Goal: Task Accomplishment & Management: Manage account settings

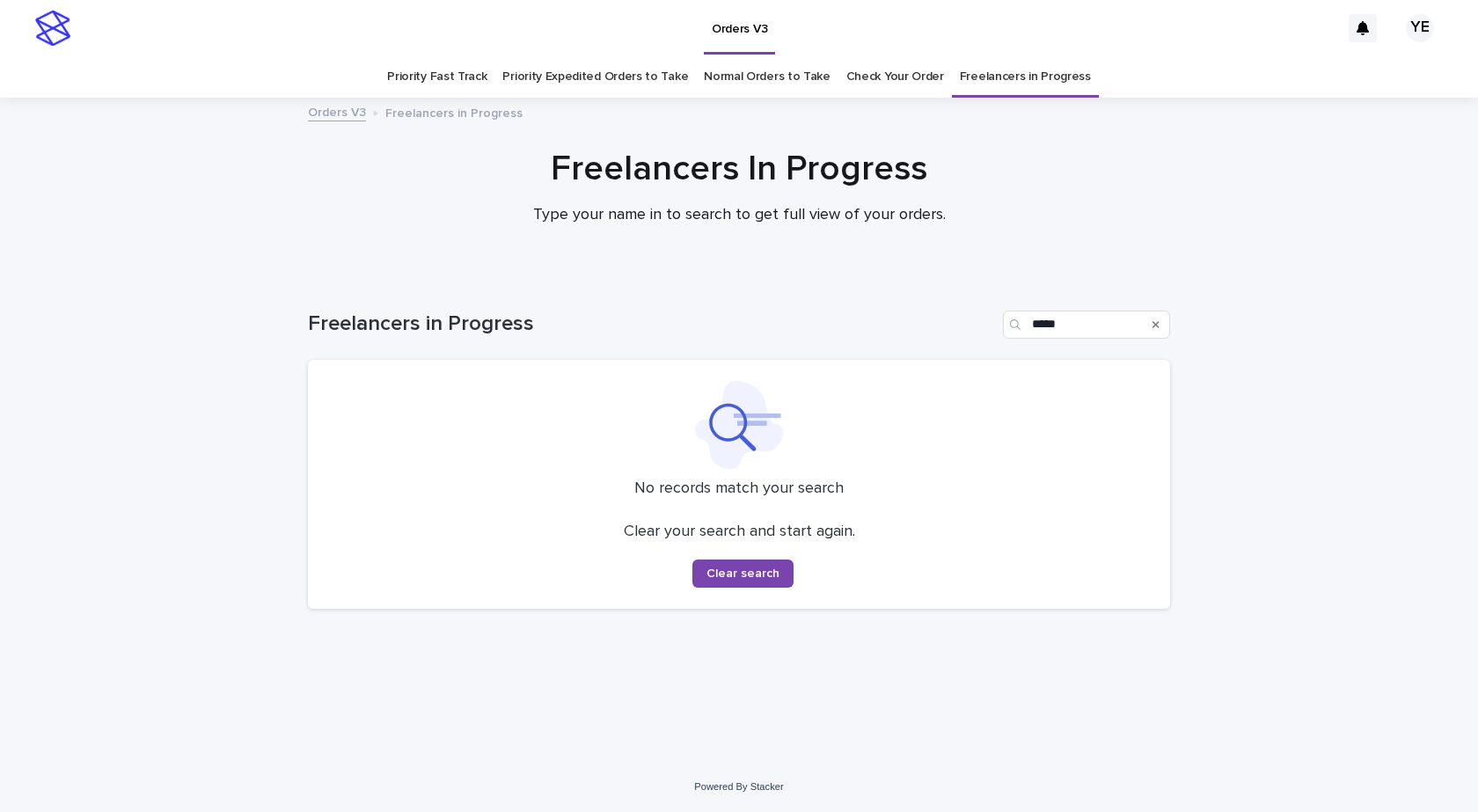
click at [1292, 599] on div "Loading... Saving… Loading... Saving… Freelancers in Progress ***** No records …" at bounding box center [739, 518] width 1478 height 486
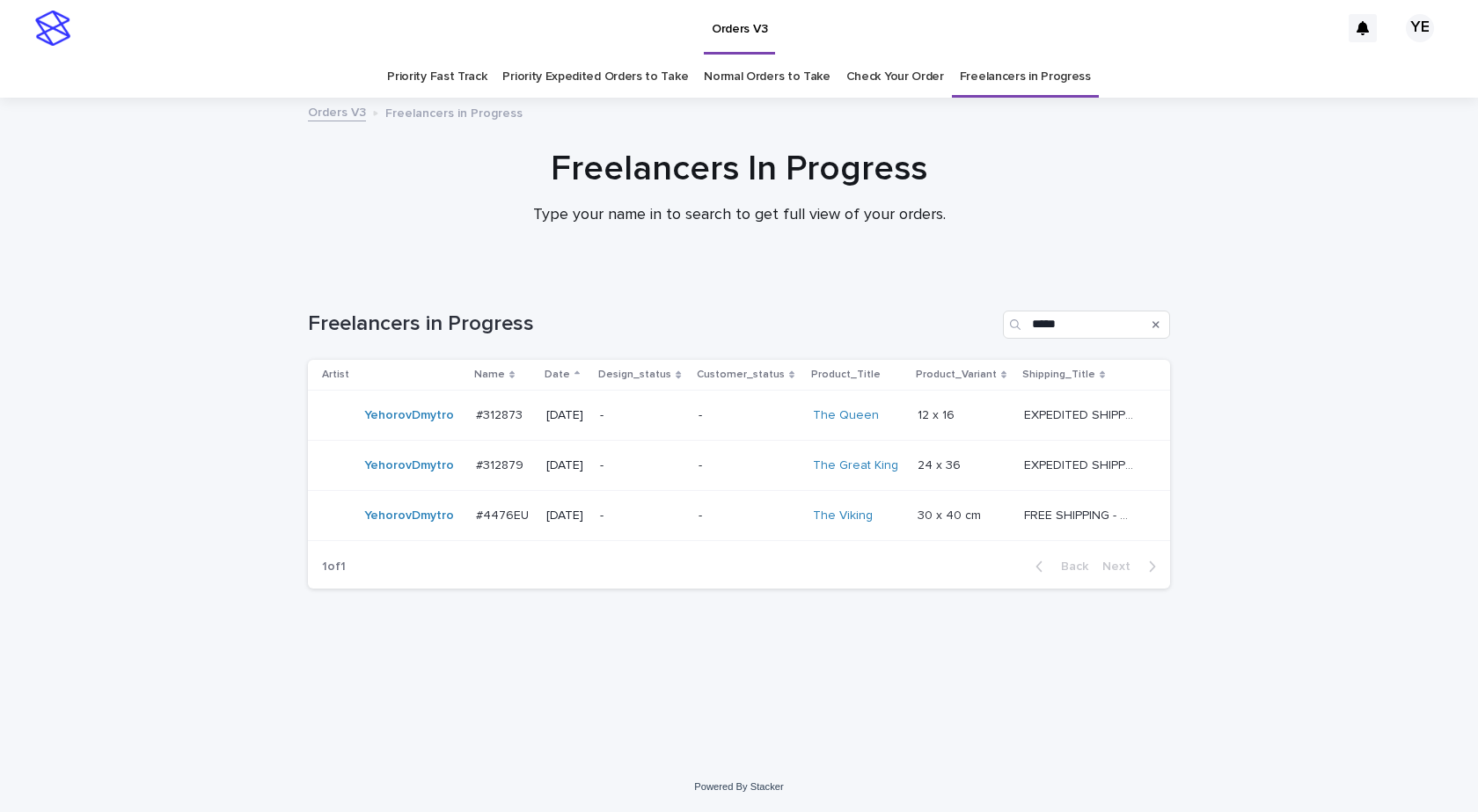
click at [380, 435] on td "YehorovDmytro" at bounding box center [388, 415] width 161 height 50
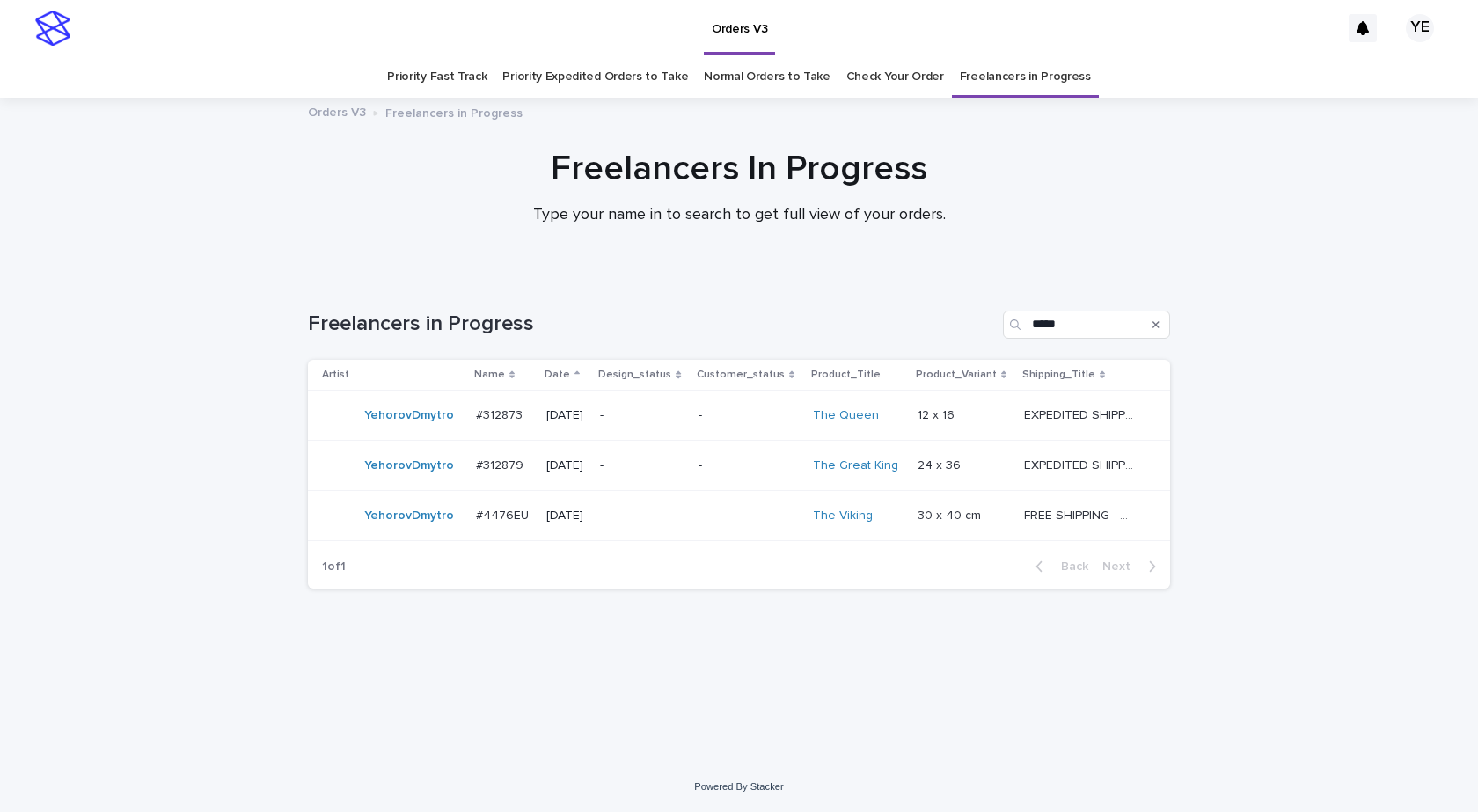
click at [403, 483] on td "YehorovDmytro" at bounding box center [388, 465] width 161 height 50
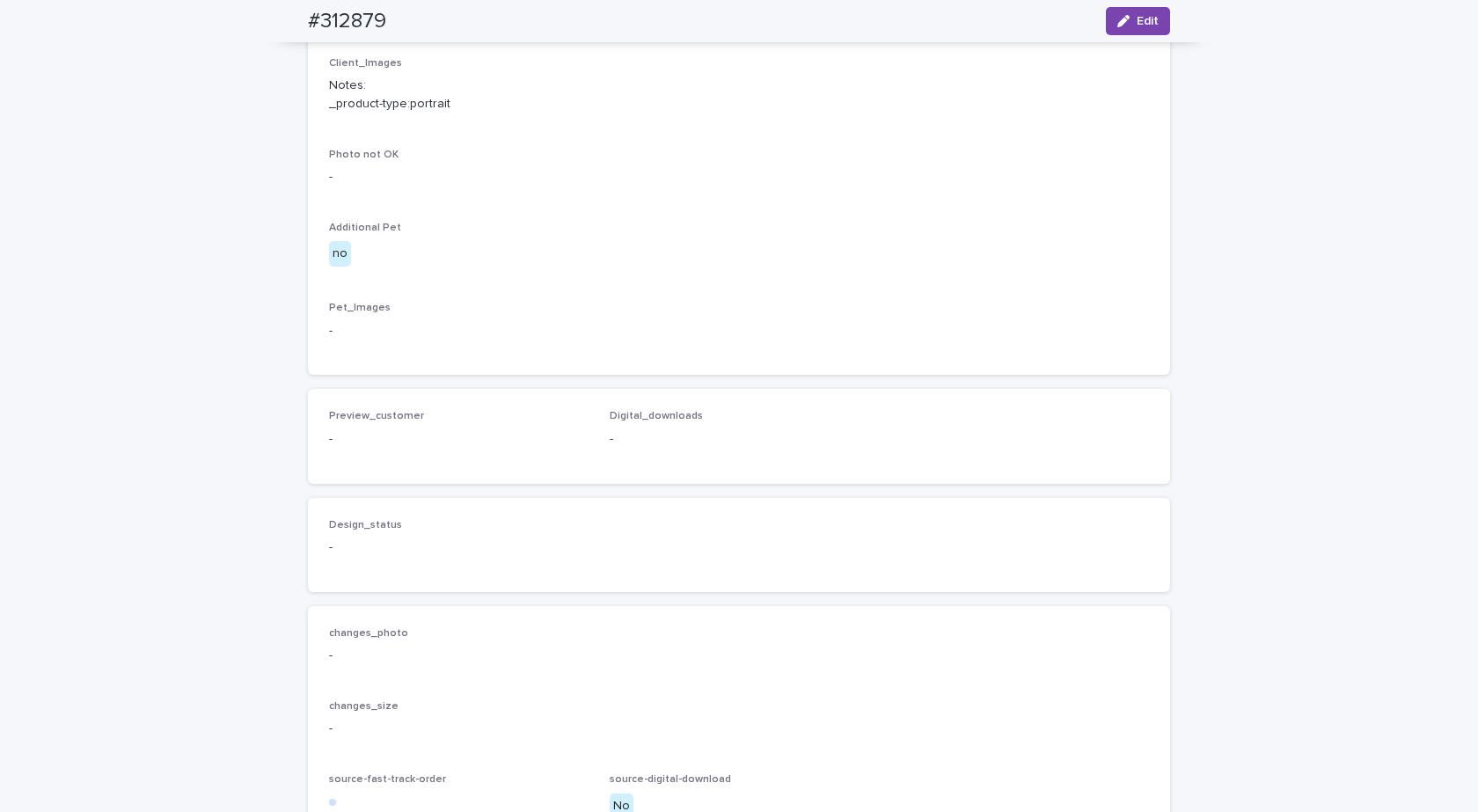
scroll to position [958, 0]
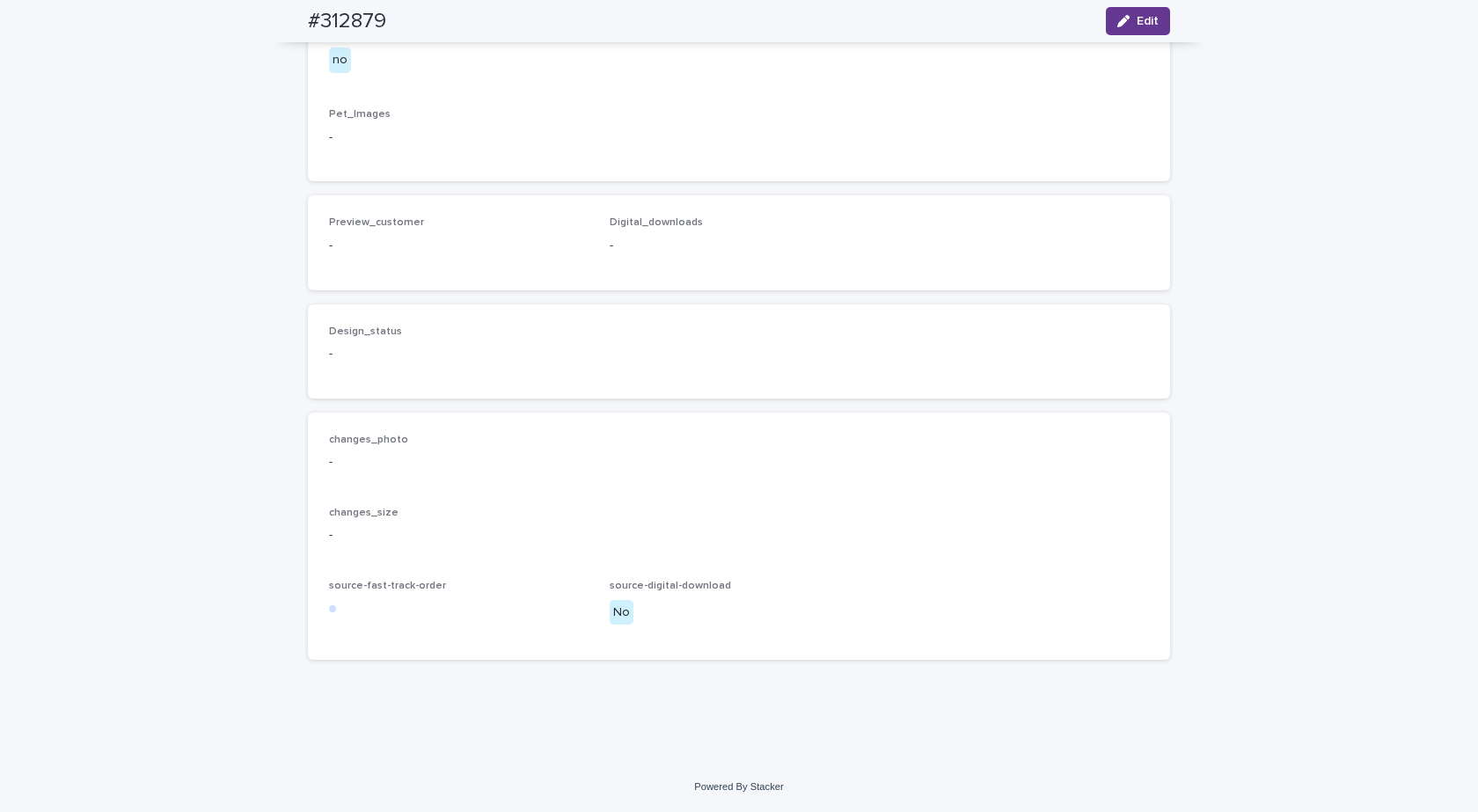
click at [1117, 19] on icon "button" at bounding box center [1123, 20] width 13 height 13
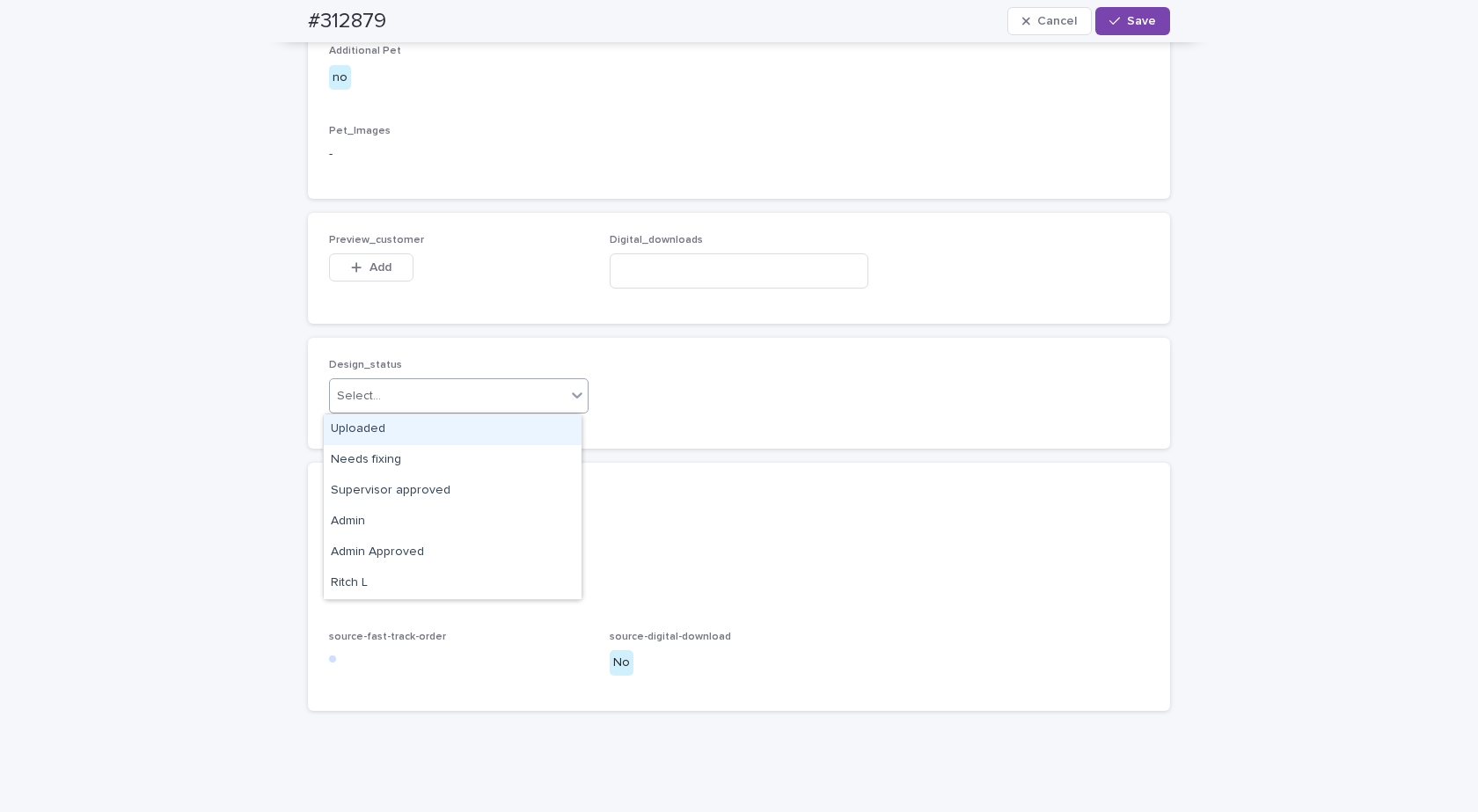
click at [421, 391] on div "Select..." at bounding box center [447, 397] width 236 height 29
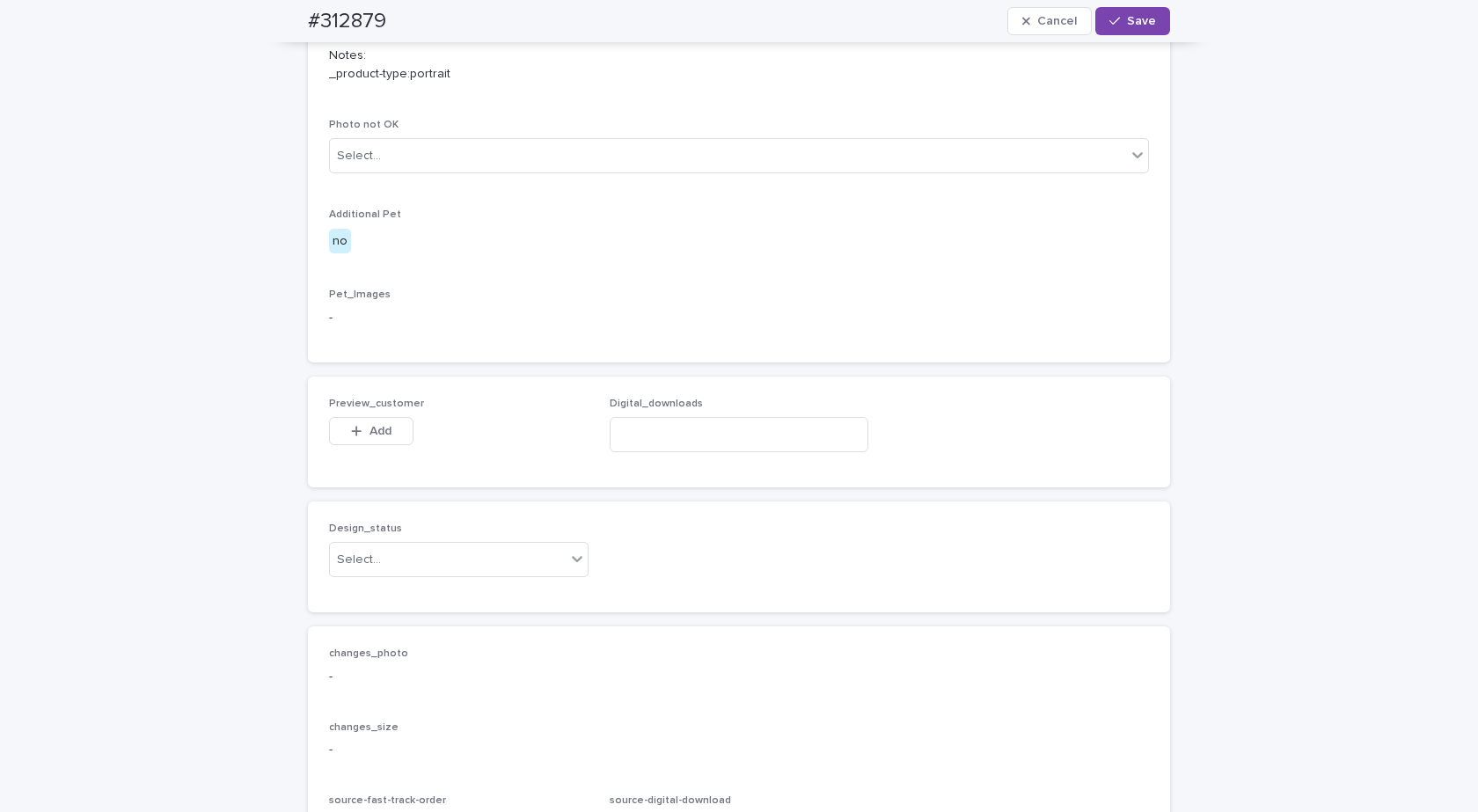
scroll to position [782, 0]
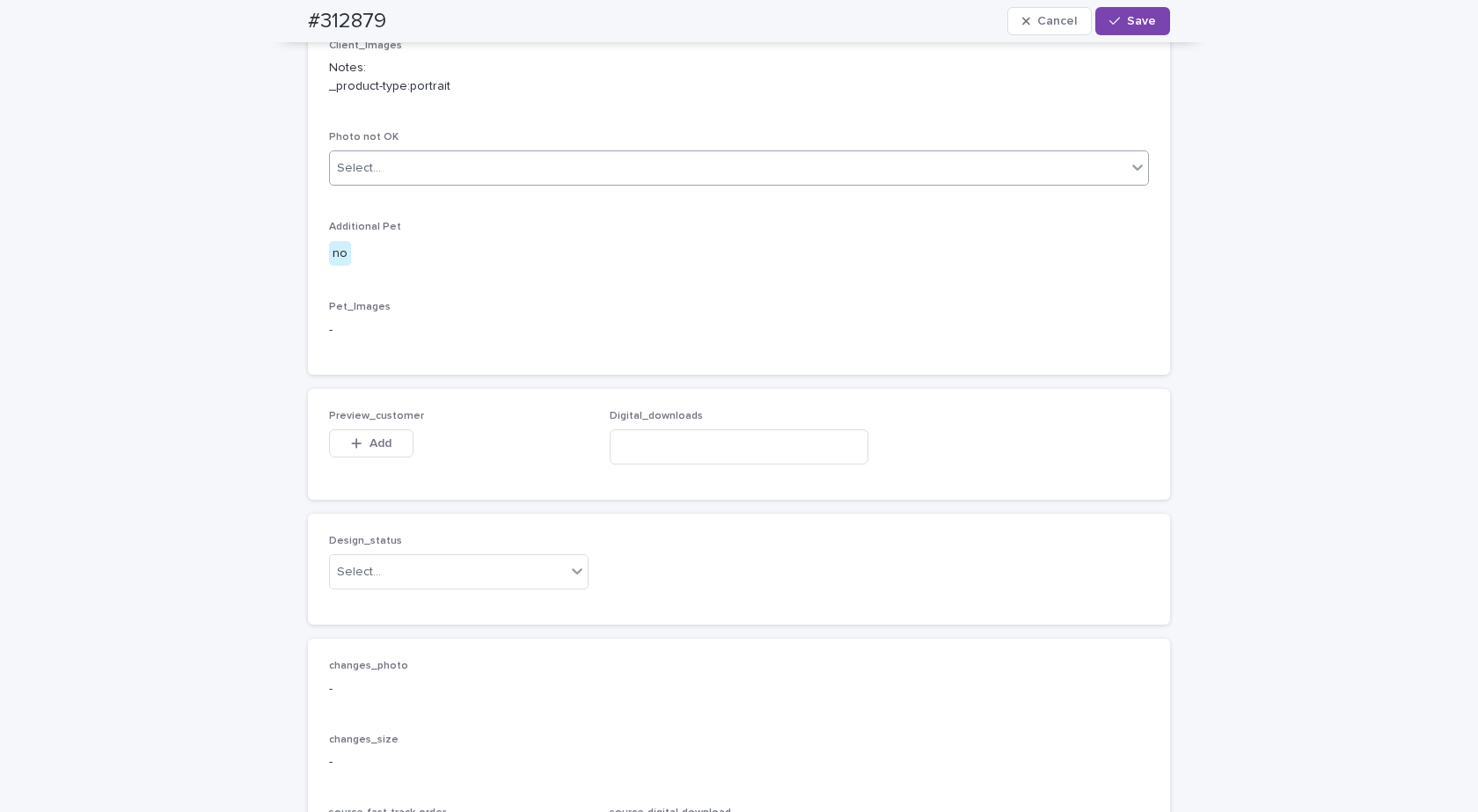
click at [445, 162] on div "Select..." at bounding box center [727, 169] width 797 height 29
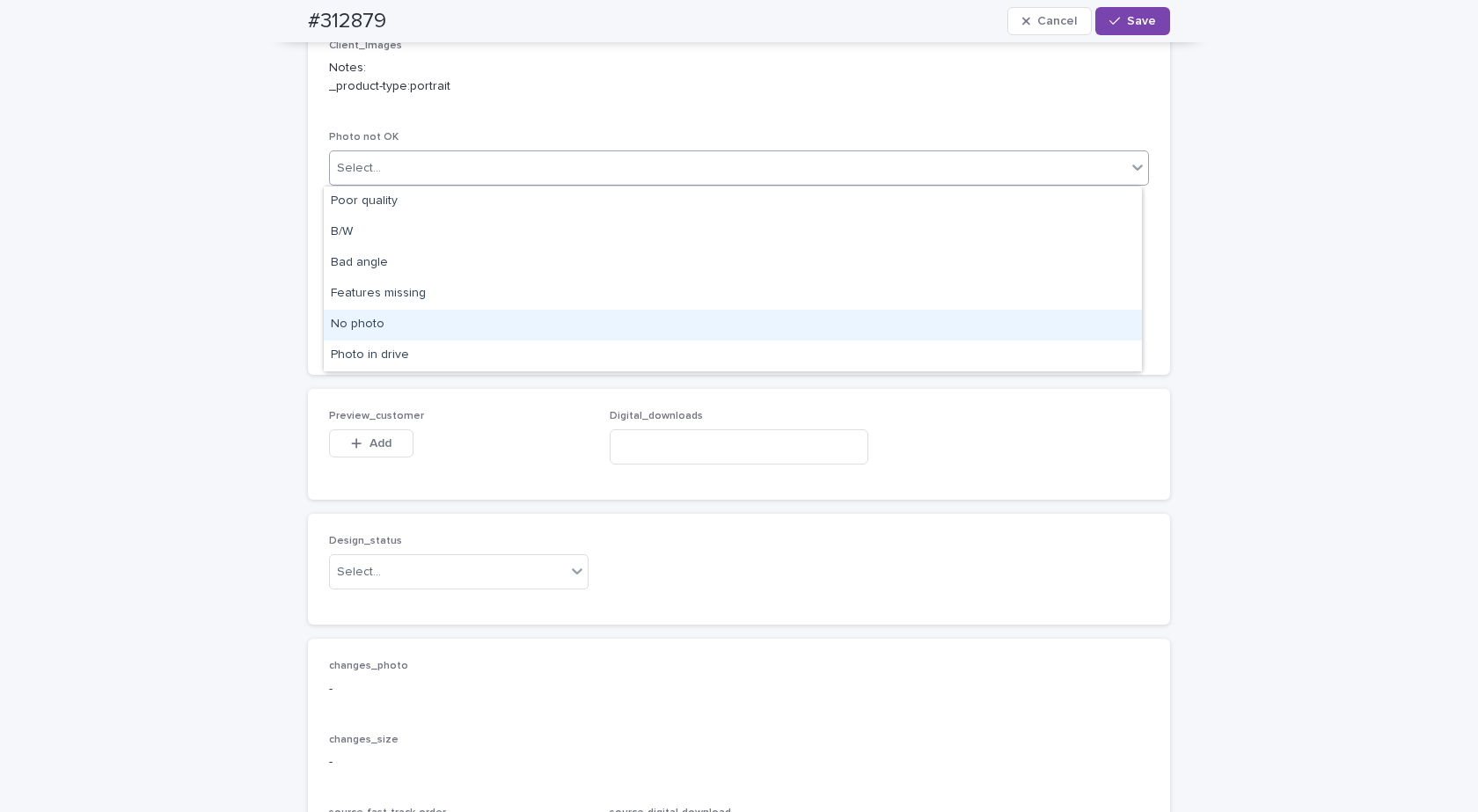
click at [373, 328] on div "No photo" at bounding box center [732, 326] width 818 height 31
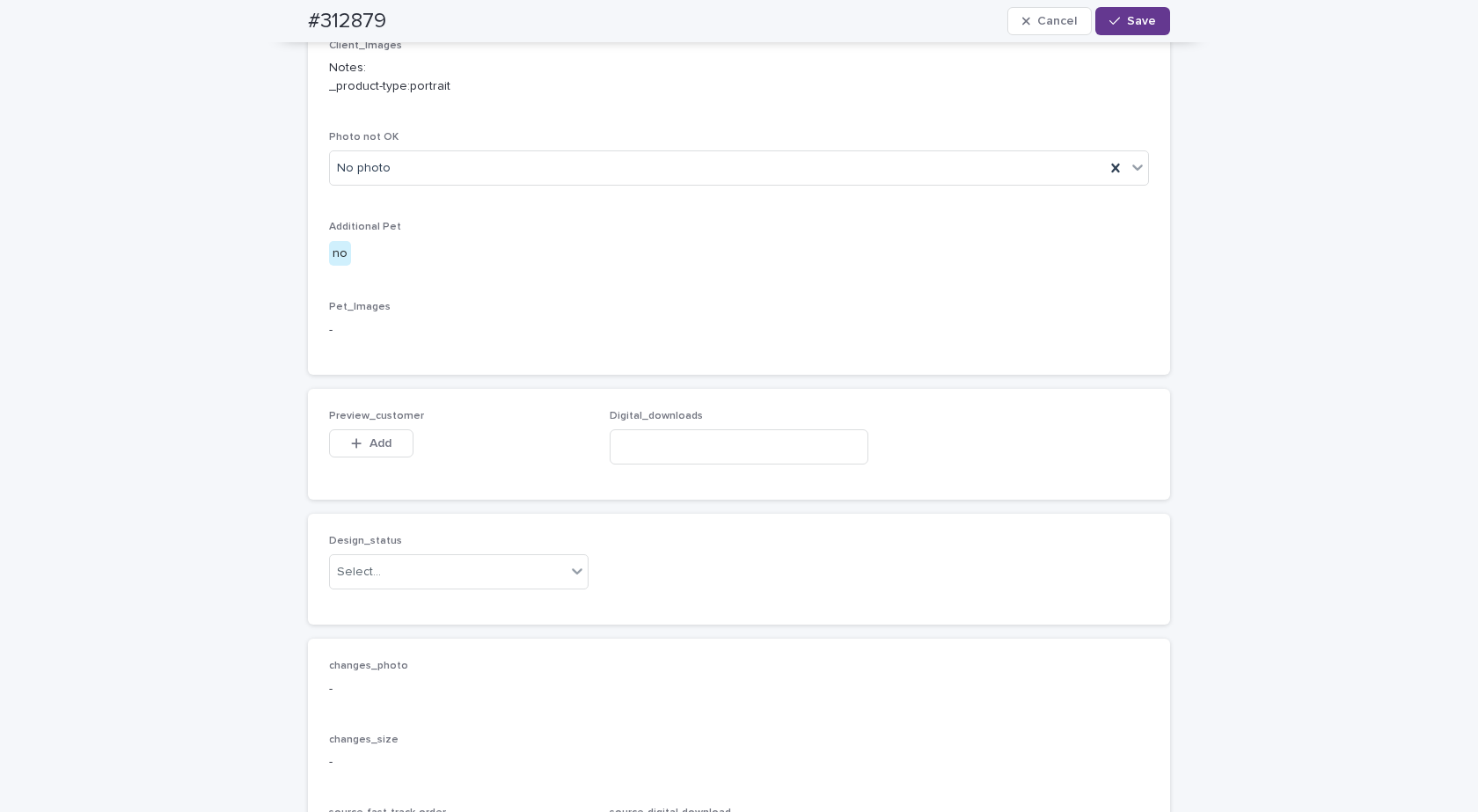
click at [1149, 11] on button "Save" at bounding box center [1132, 20] width 75 height 28
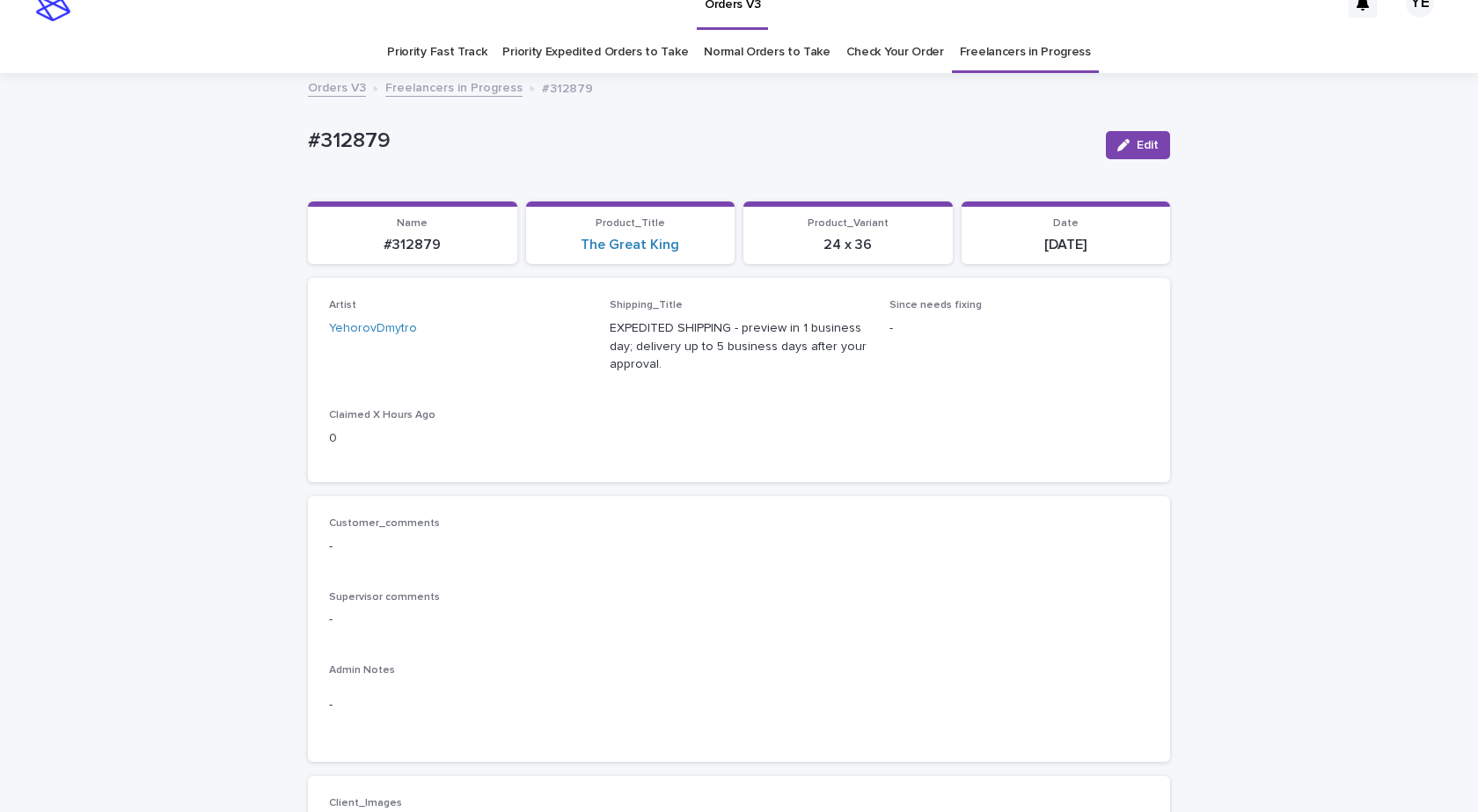
scroll to position [0, 0]
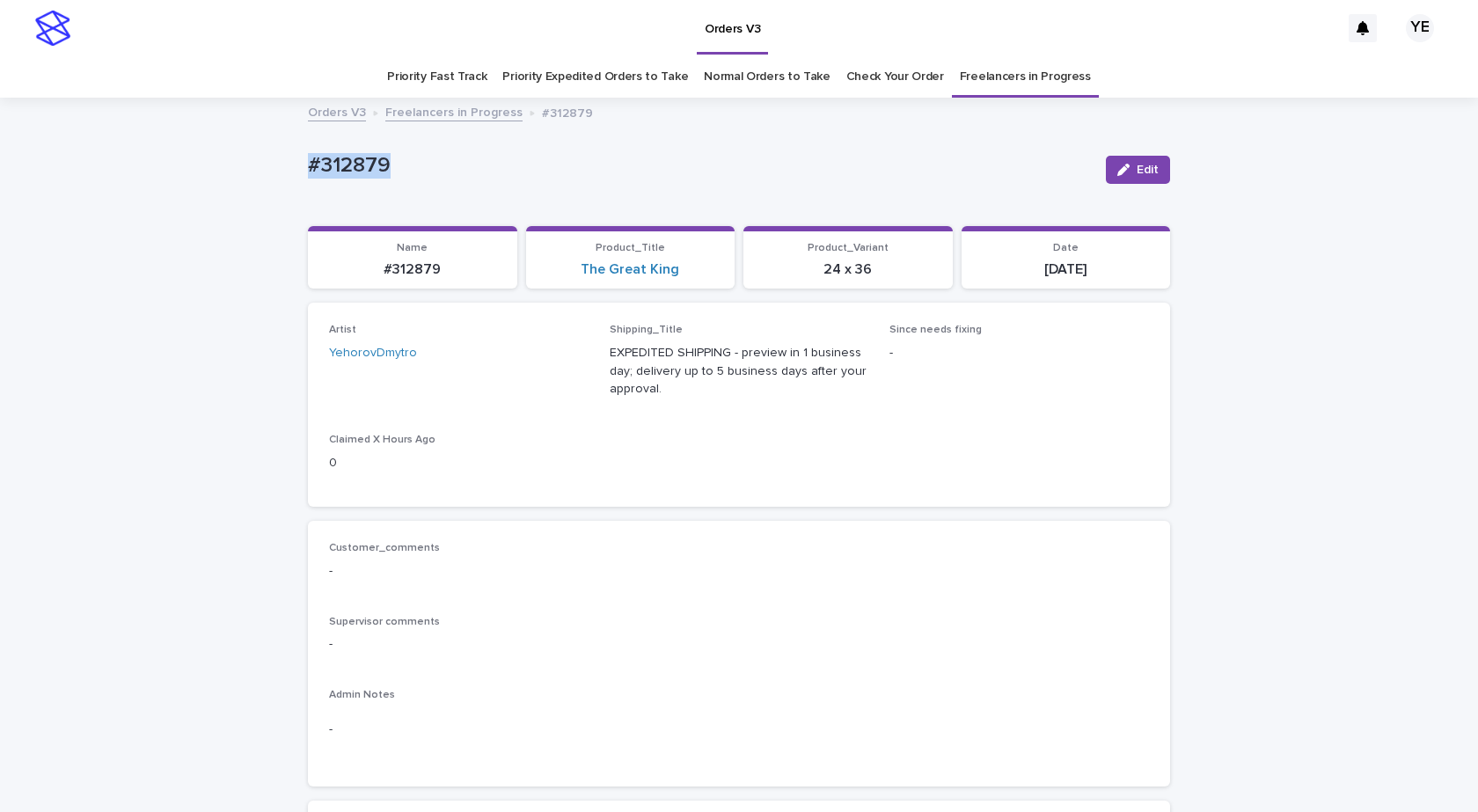
drag, startPoint x: 390, startPoint y: 168, endPoint x: 220, endPoint y: 176, distance: 170.2
copy p "#312879"
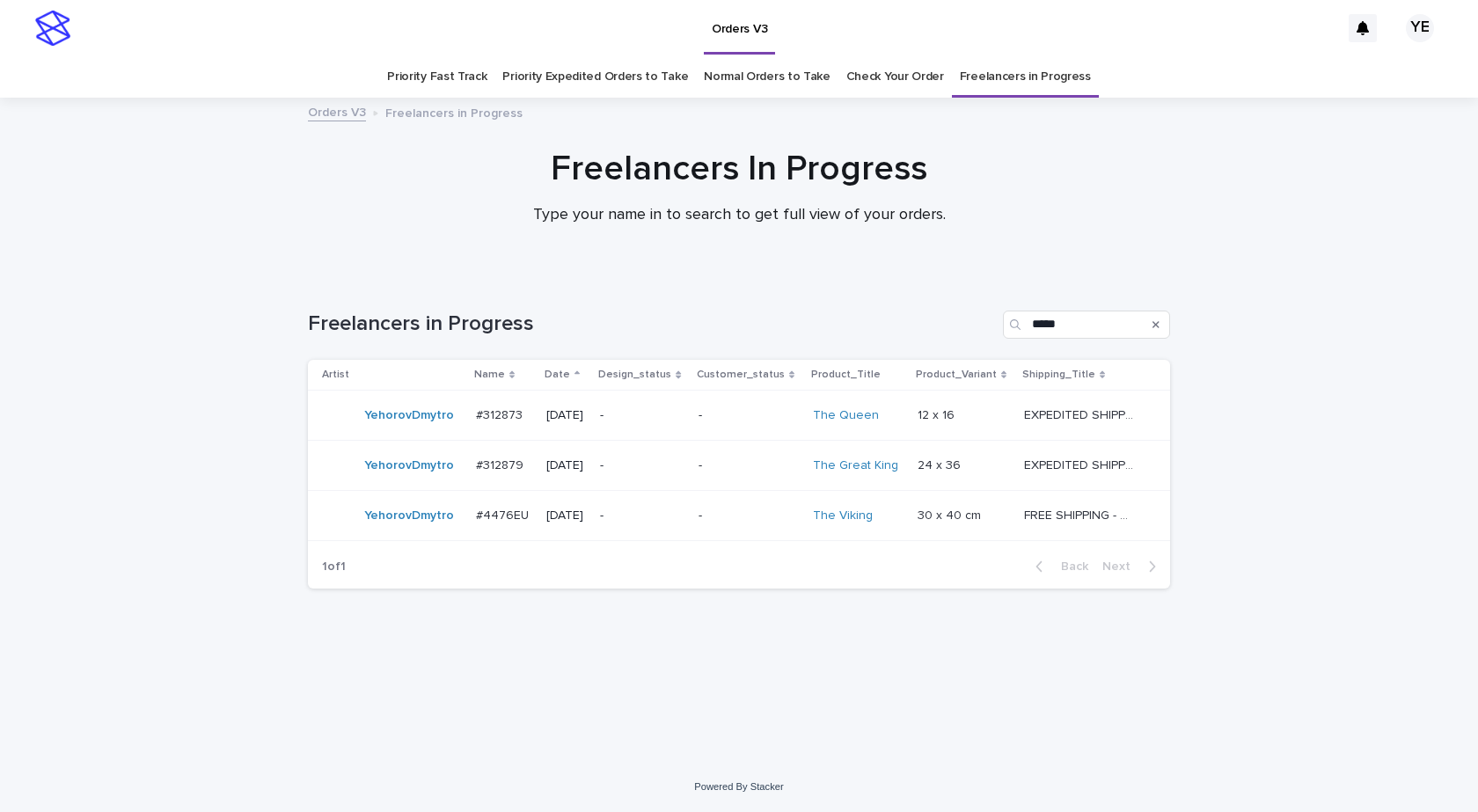
click at [416, 529] on div "YehorovDmytro" at bounding box center [409, 516] width 90 height 29
click at [370, 432] on div "YehorovDmytro" at bounding box center [391, 415] width 139 height 35
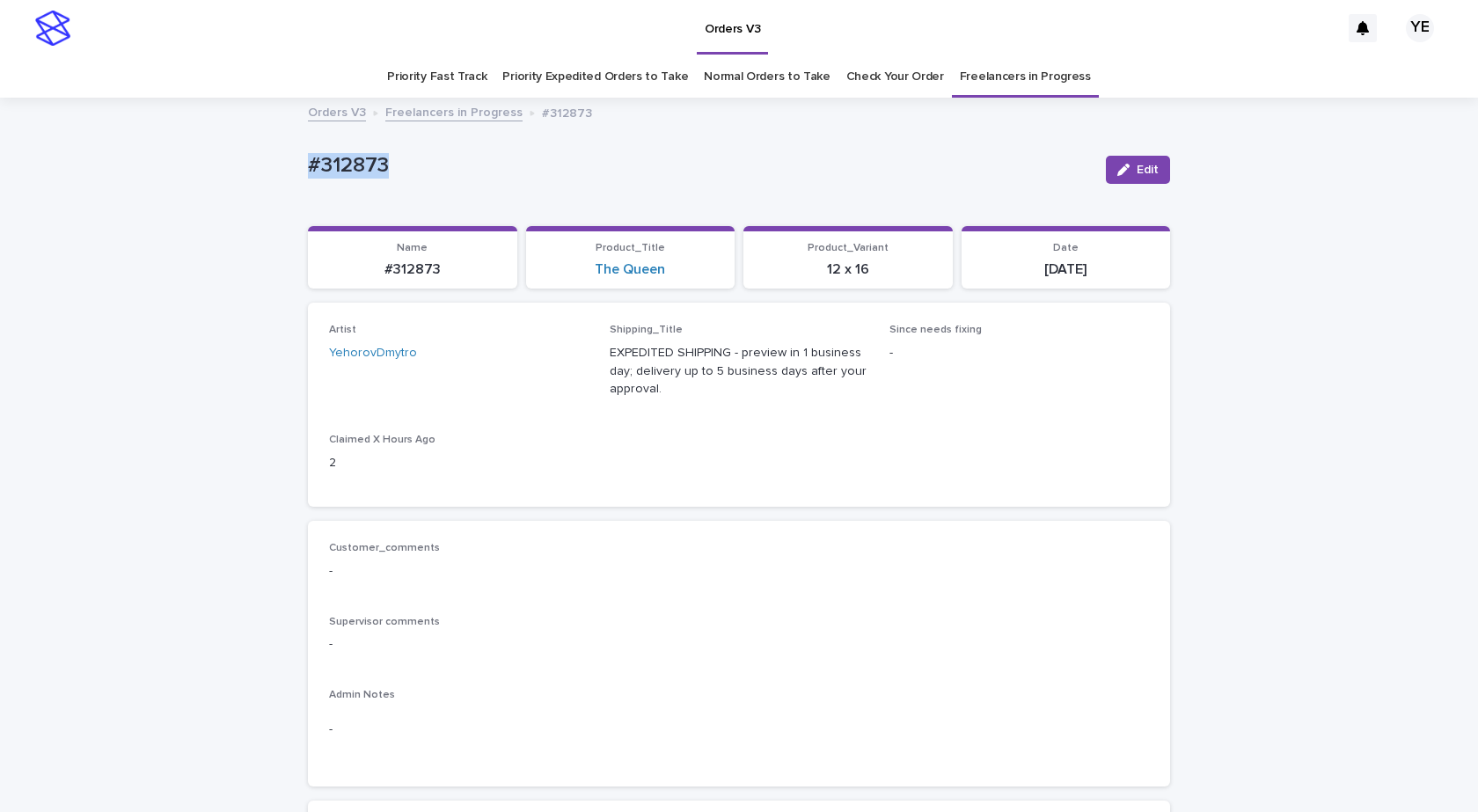
drag, startPoint x: 329, startPoint y: 167, endPoint x: 212, endPoint y: 199, distance: 121.3
copy p "#312873"
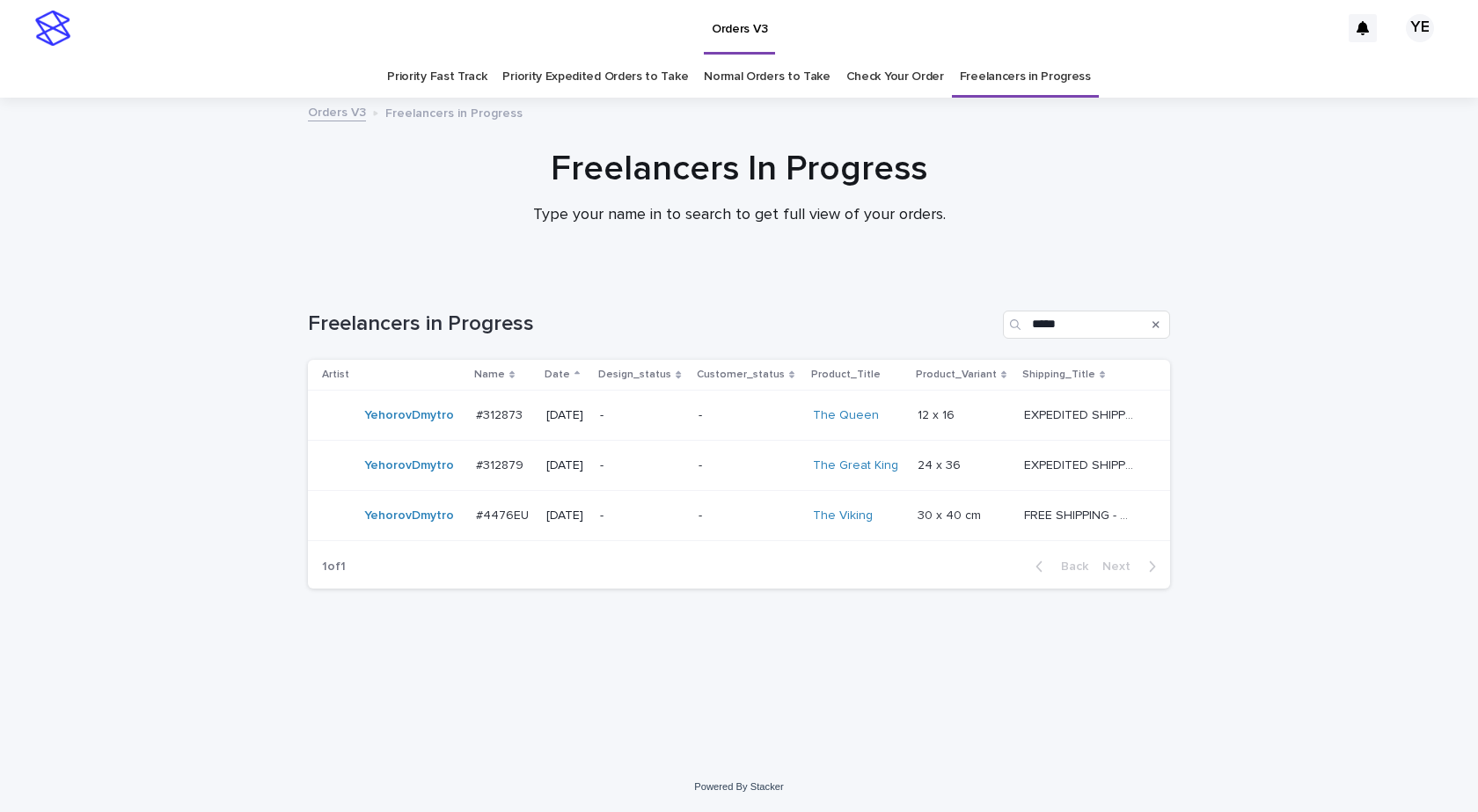
click at [446, 525] on div "YehorovDmytro" at bounding box center [409, 516] width 90 height 29
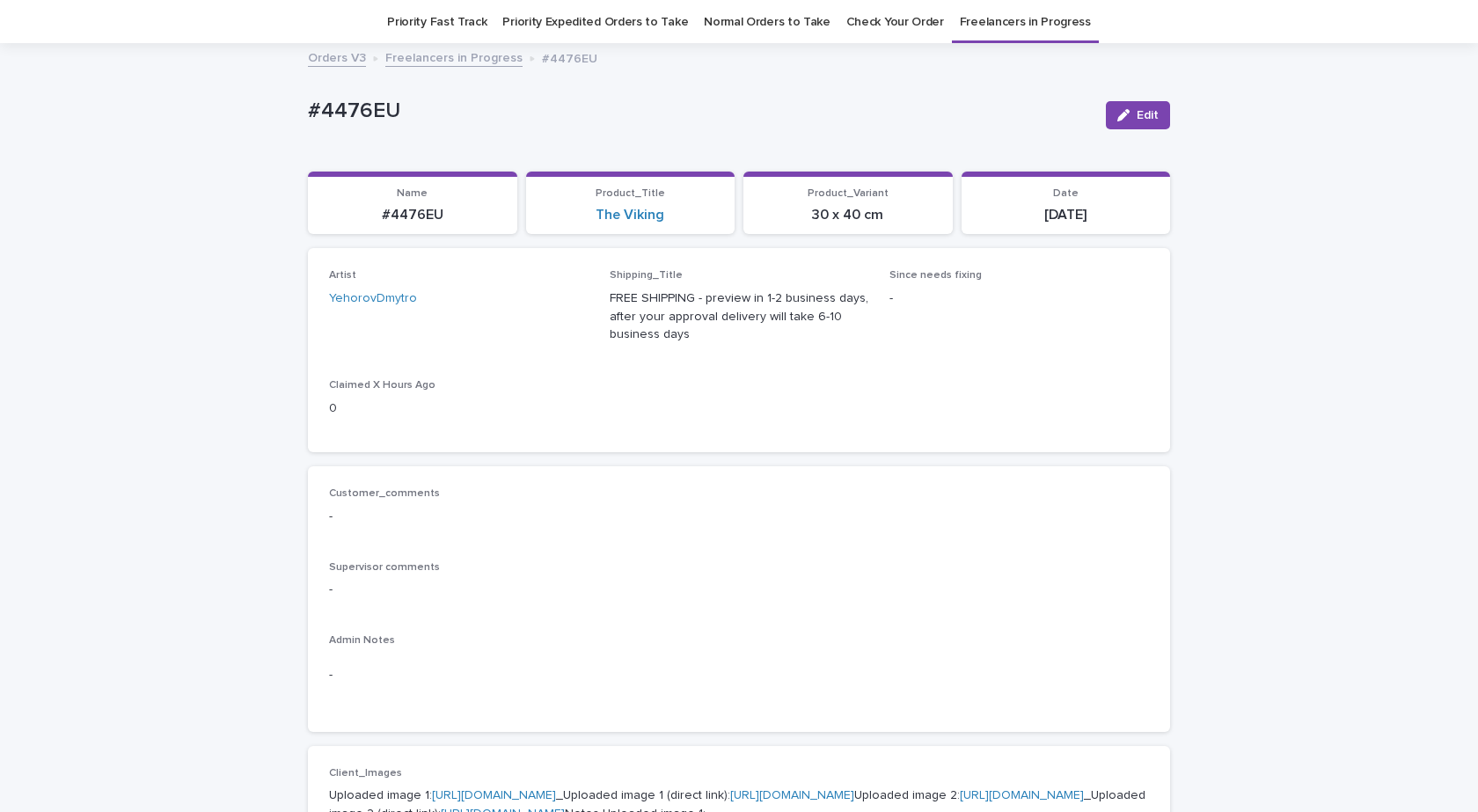
scroll to position [57, 0]
drag, startPoint x: 384, startPoint y: 96, endPoint x: 197, endPoint y: 129, distance: 189.9
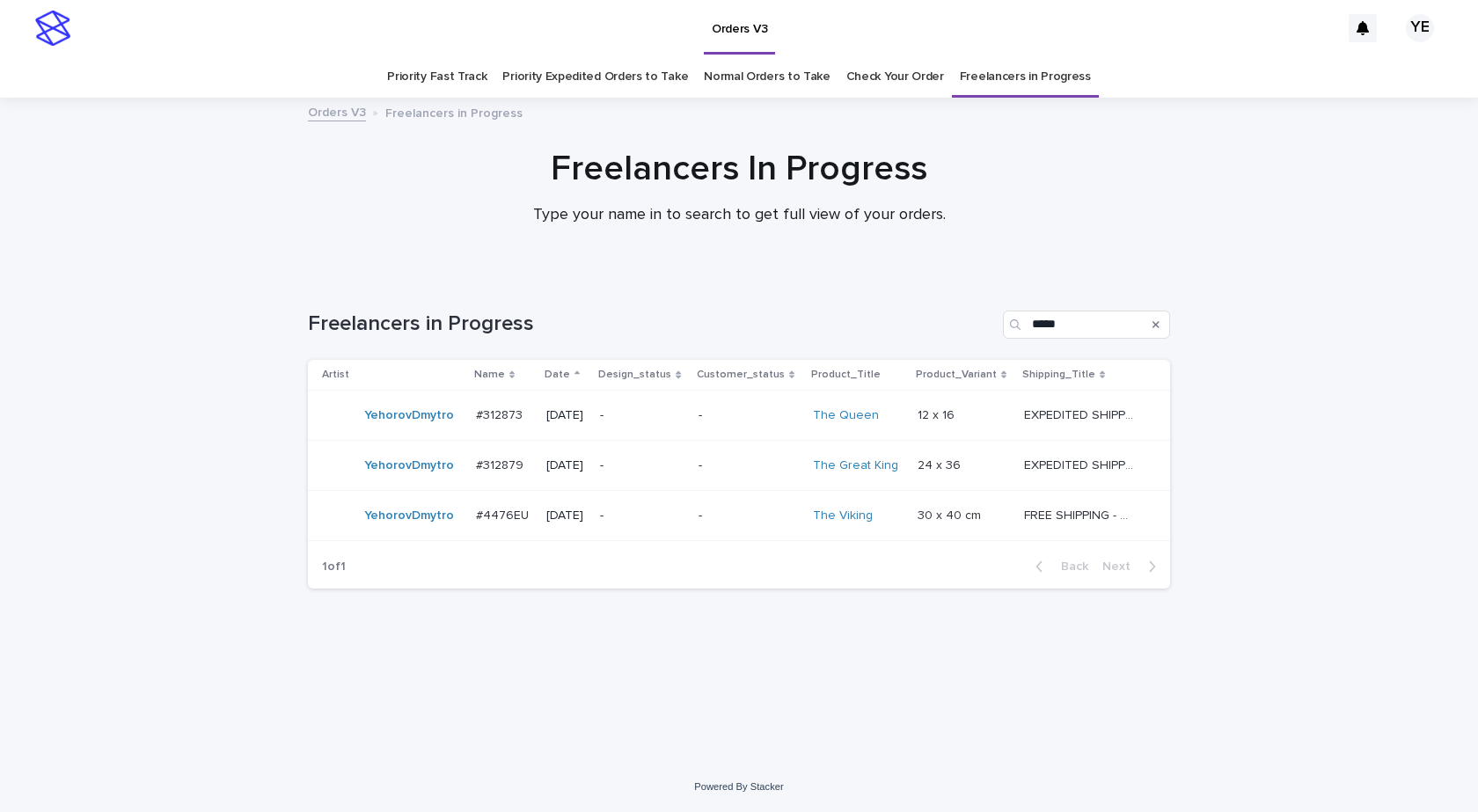
click at [408, 428] on div "YehorovDmytro" at bounding box center [409, 415] width 90 height 29
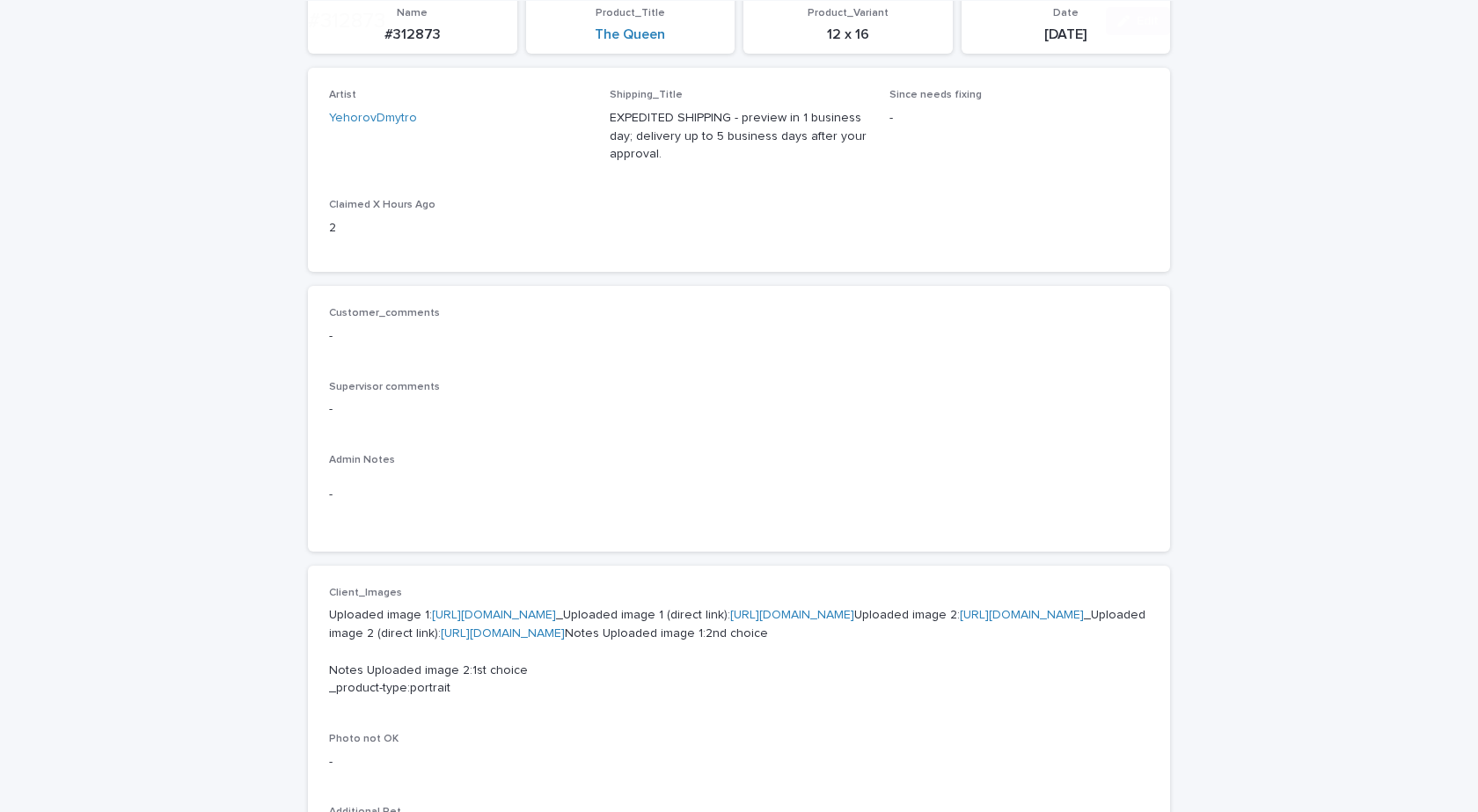
scroll to position [496, 0]
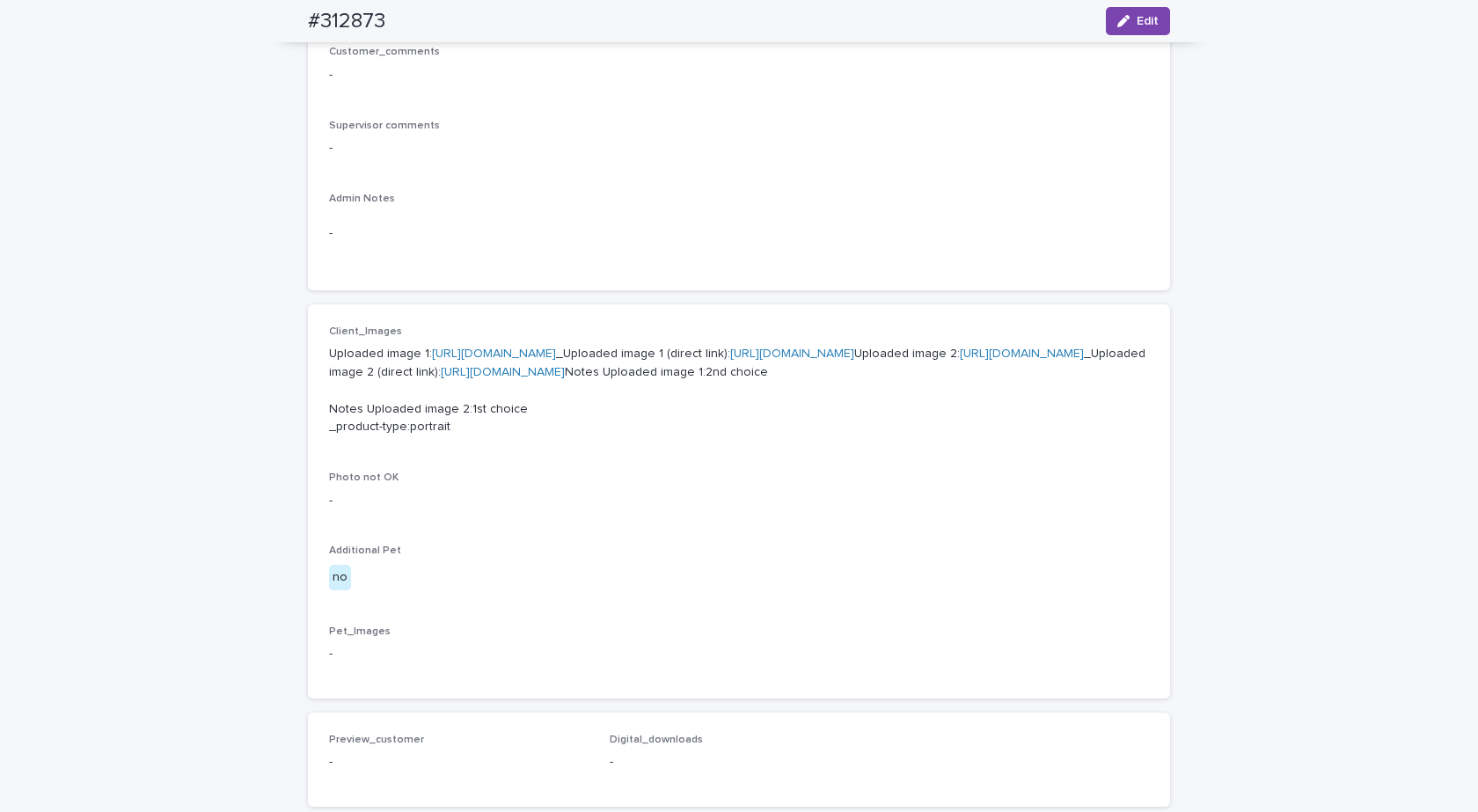
click at [959, 360] on link "https://cdn.shopify.com-uploadkit.app/s/files/1/0033/4807/0511/files/download.h…" at bounding box center [1021, 353] width 124 height 13
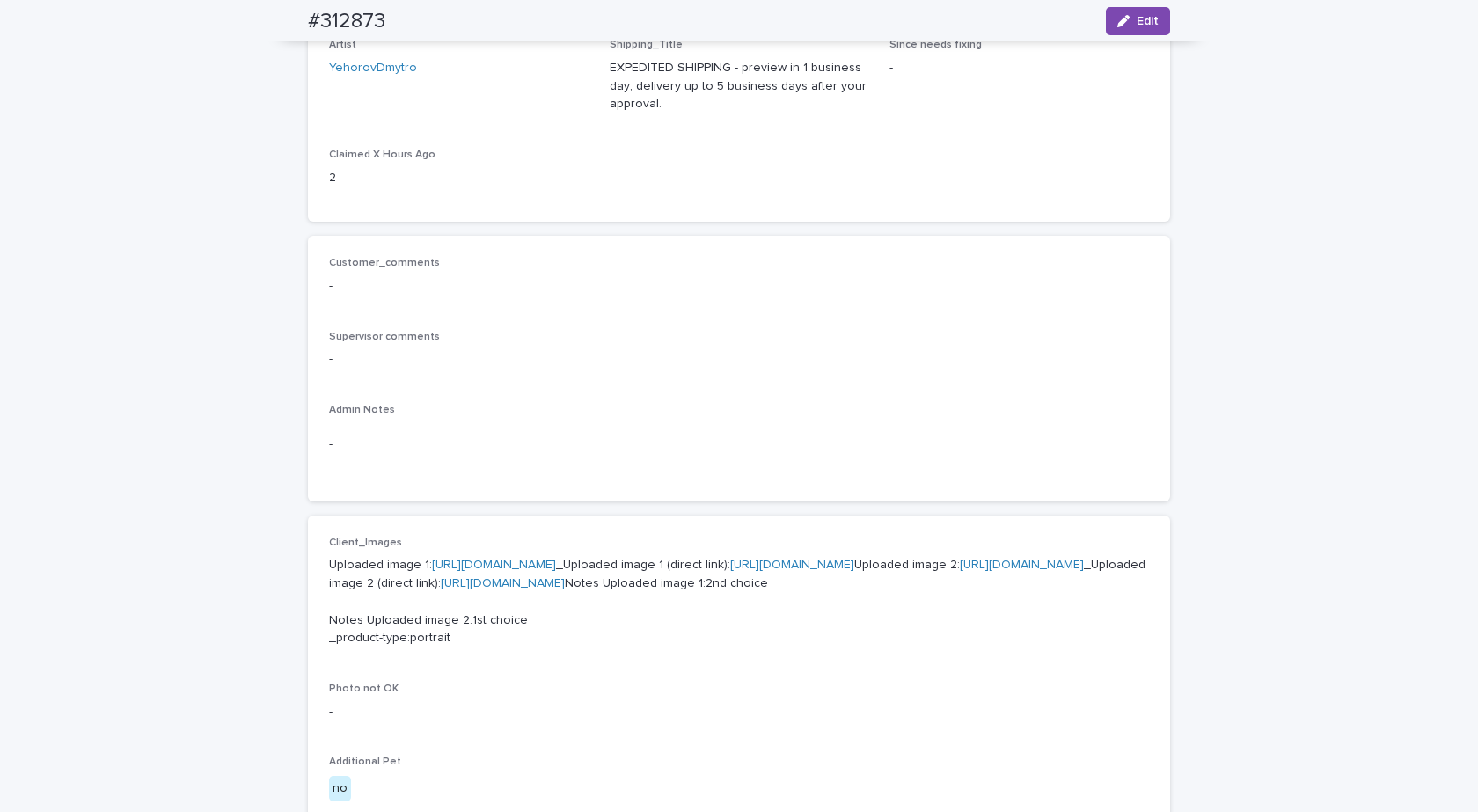
scroll to position [0, 0]
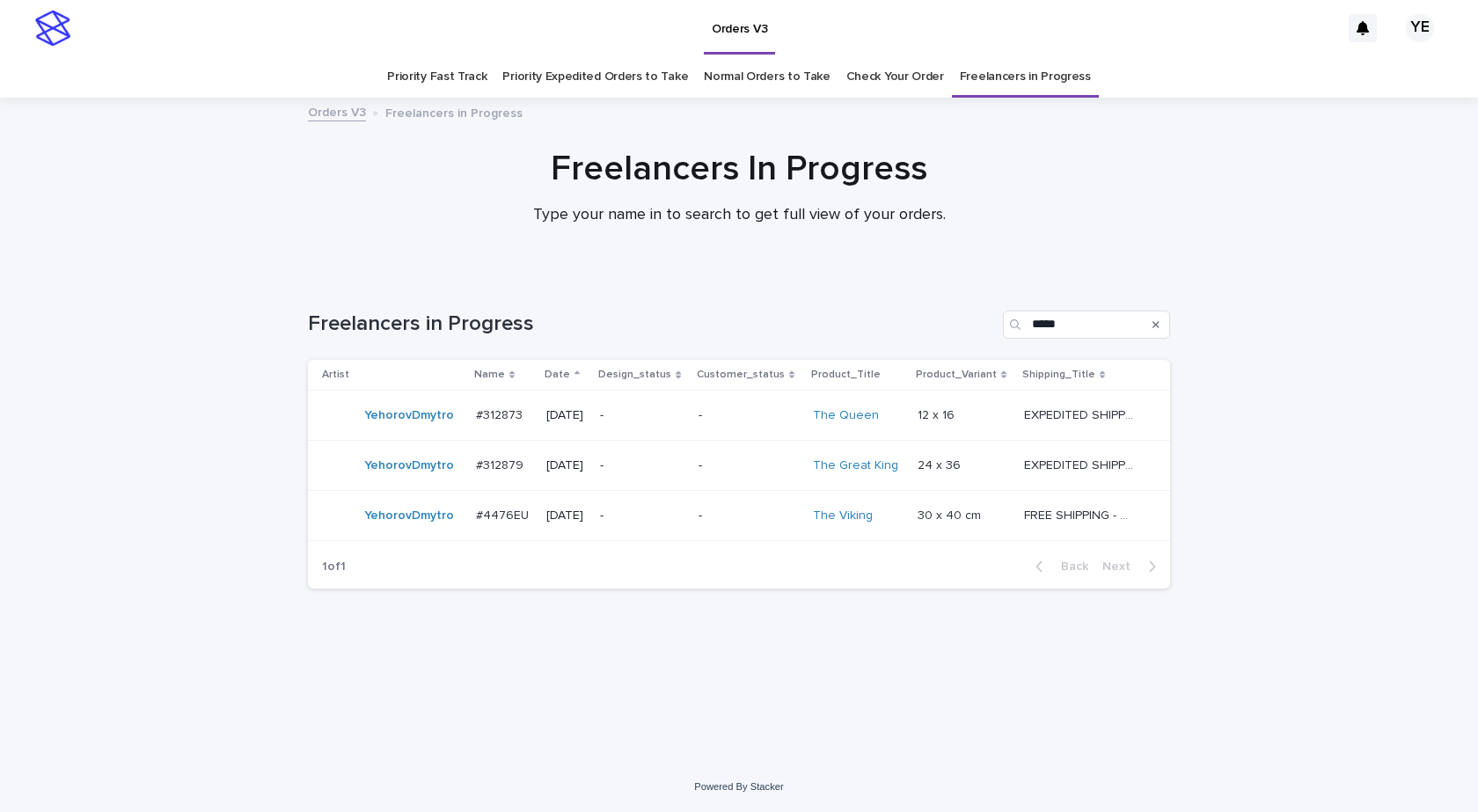
click at [385, 425] on div "YehorovDmytro" at bounding box center [409, 415] width 90 height 29
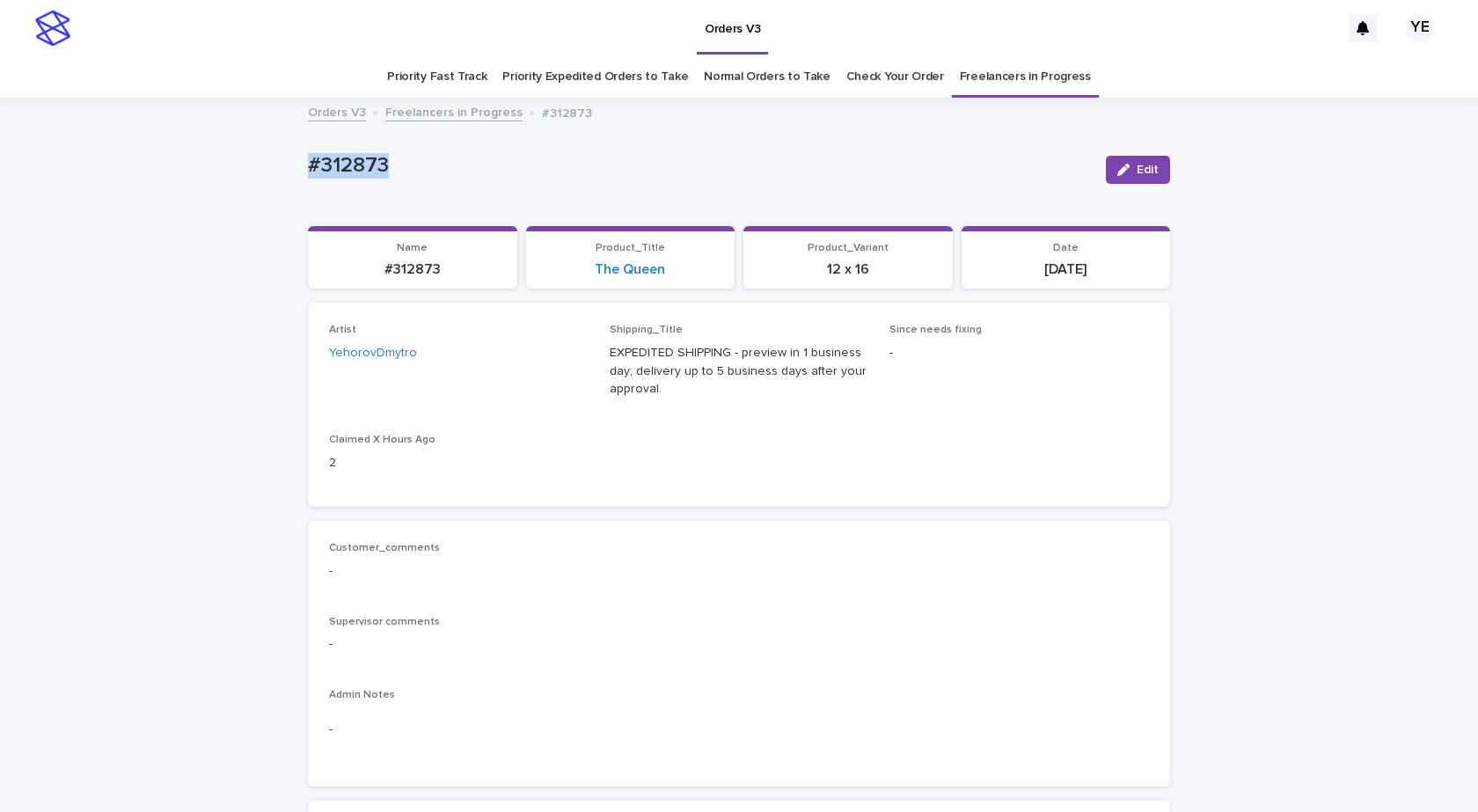
drag, startPoint x: 326, startPoint y: 175, endPoint x: 219, endPoint y: 186, distance: 107.6
copy p "#312873"
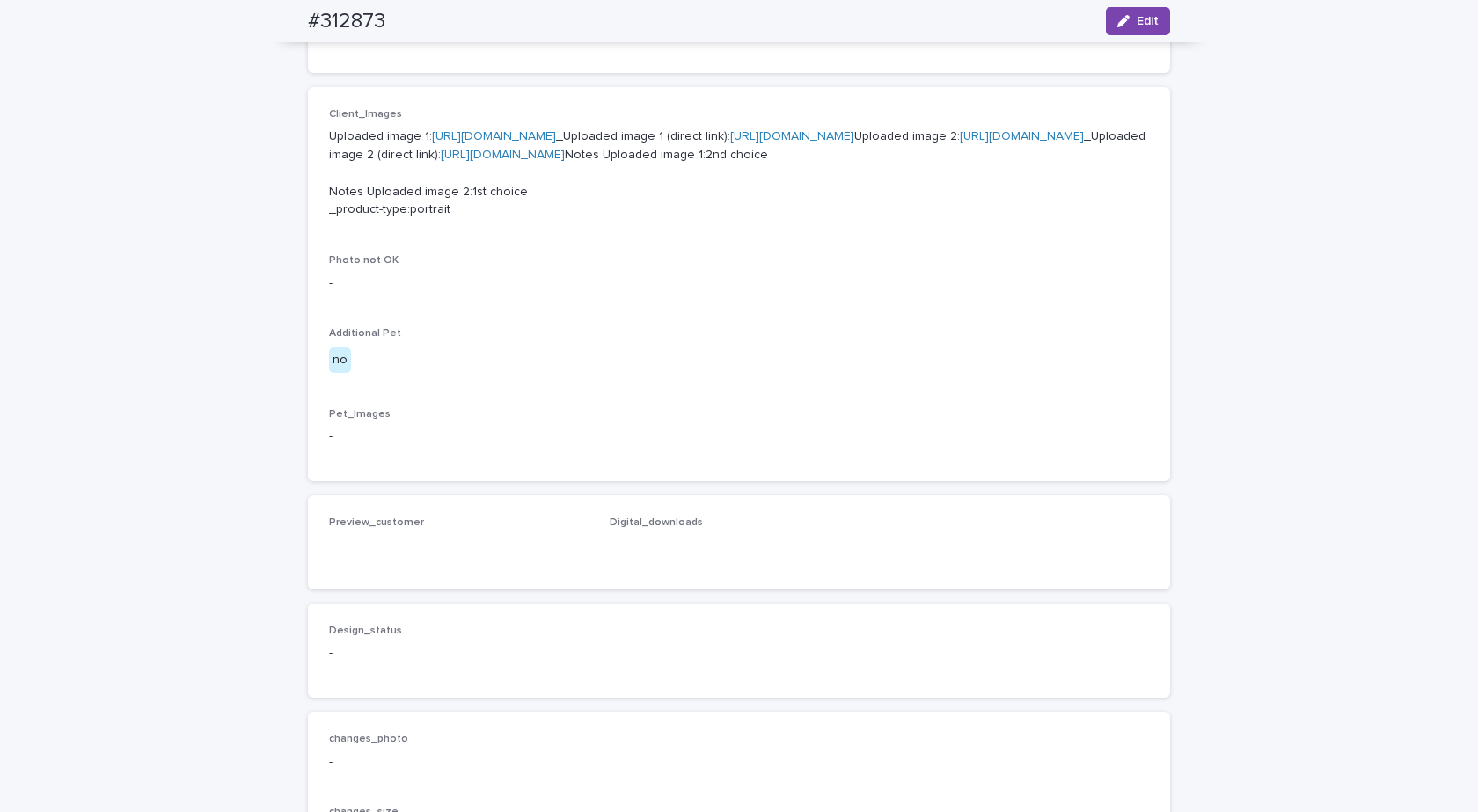
scroll to position [704, 0]
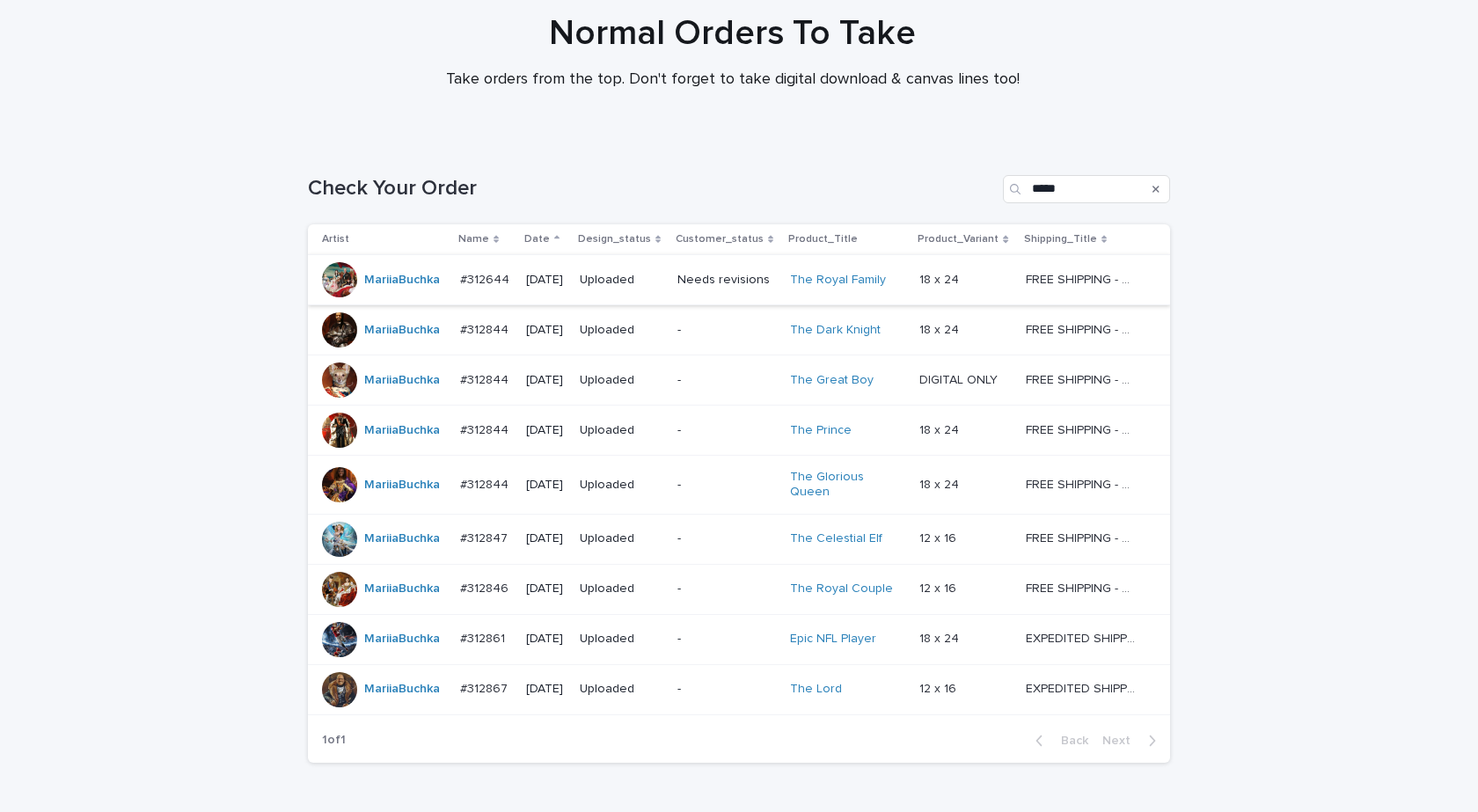
scroll to position [229, 0]
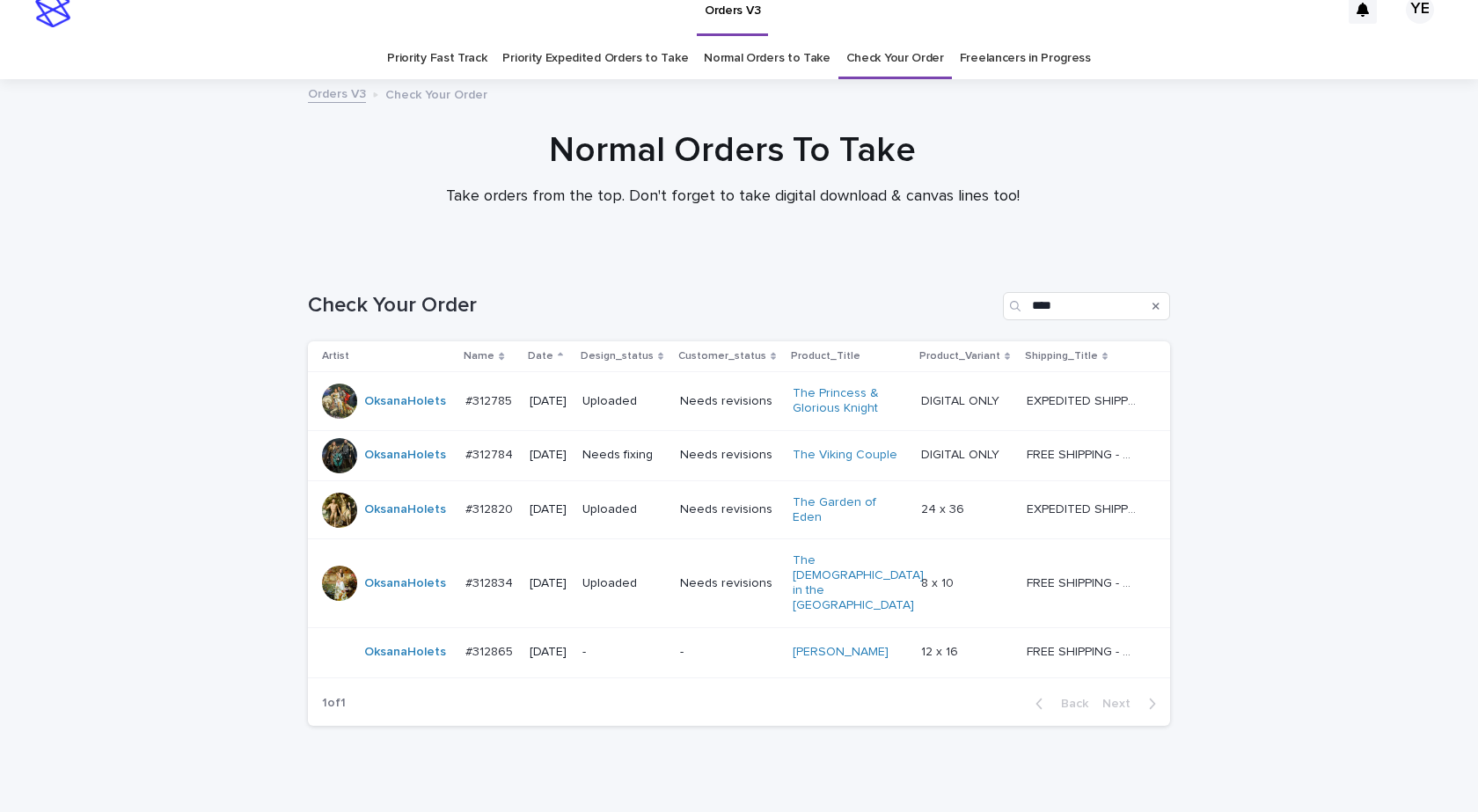
scroll to position [46, 0]
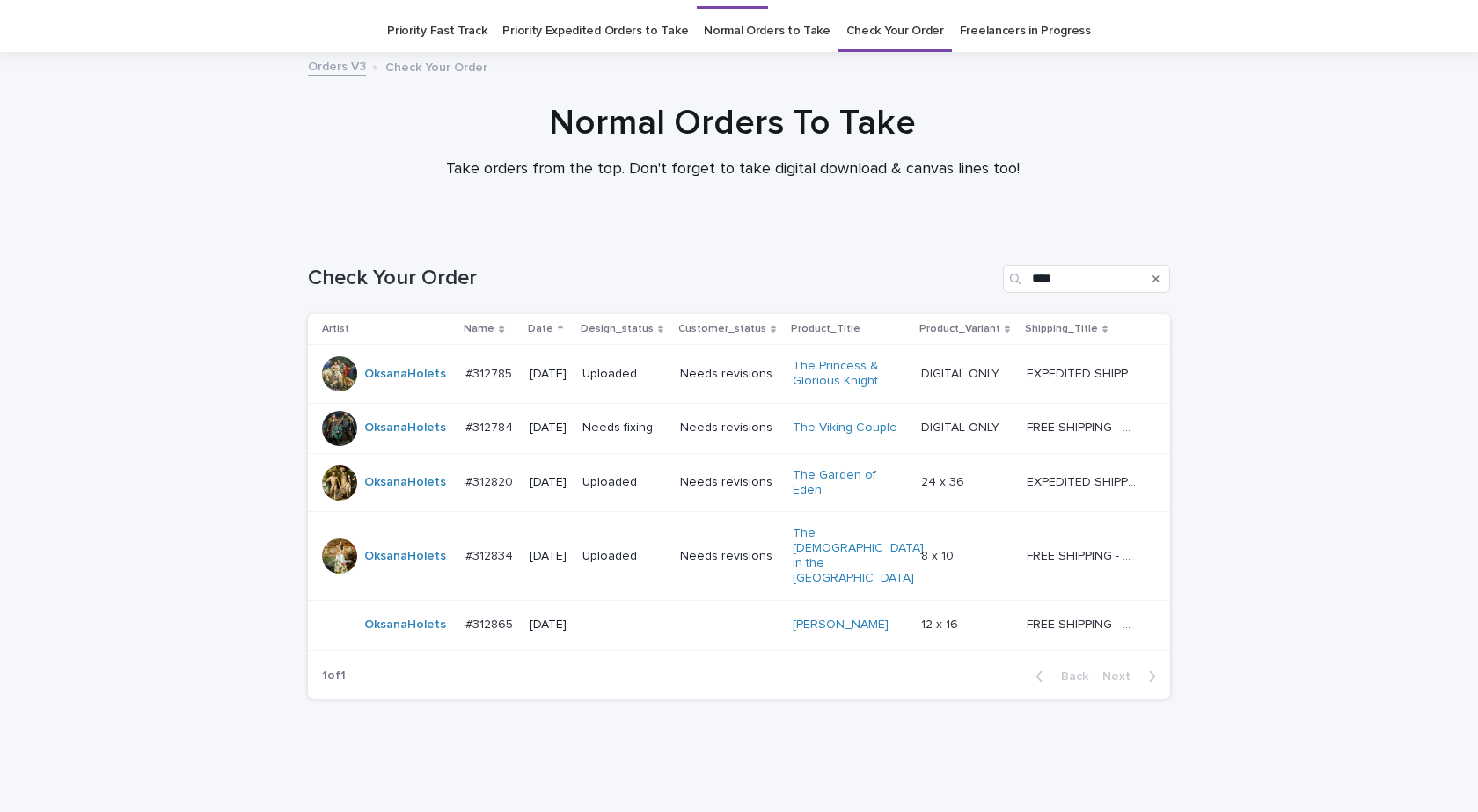
click at [407, 607] on div "OksanaHolets" at bounding box center [386, 625] width 130 height 35
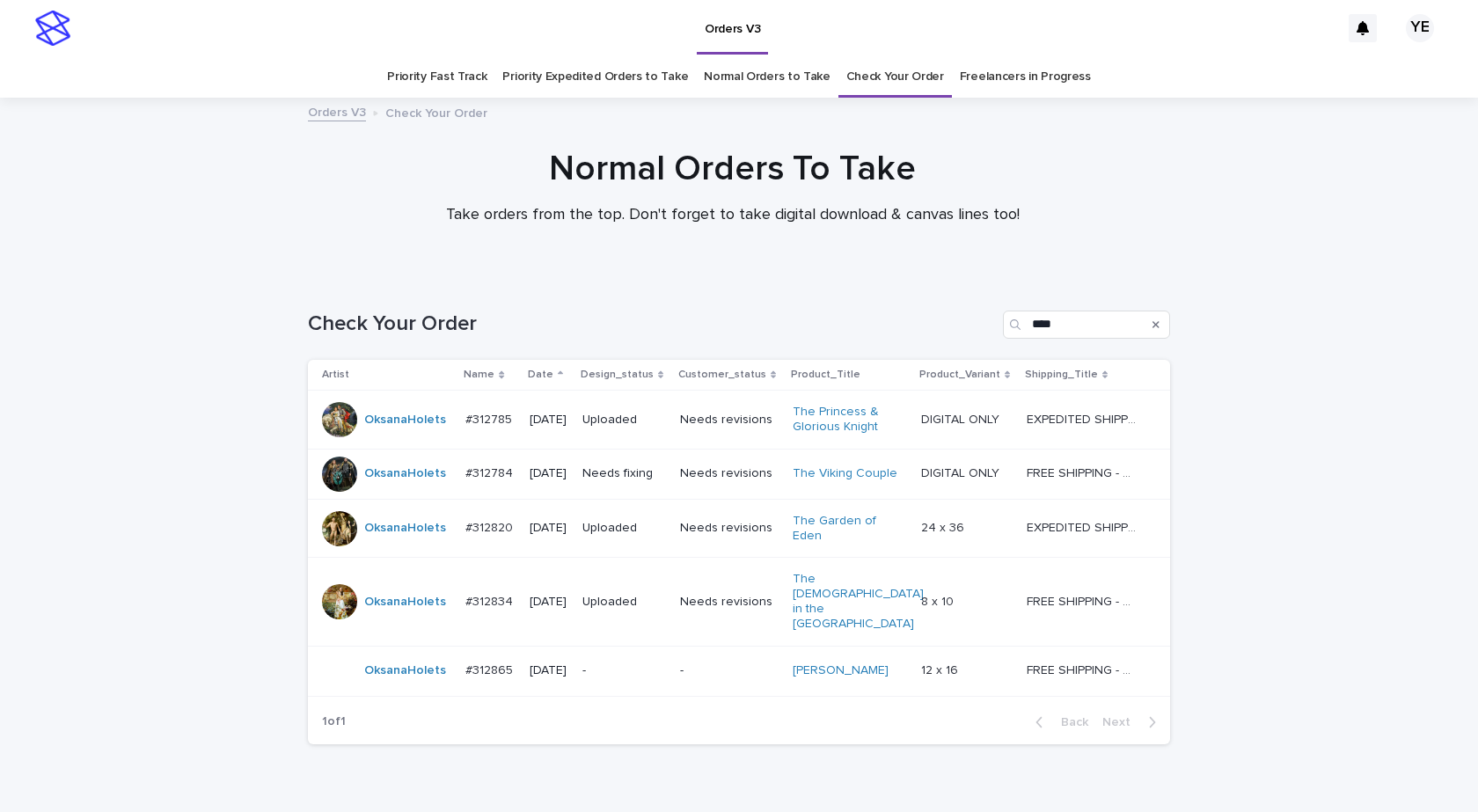
scroll to position [46, 0]
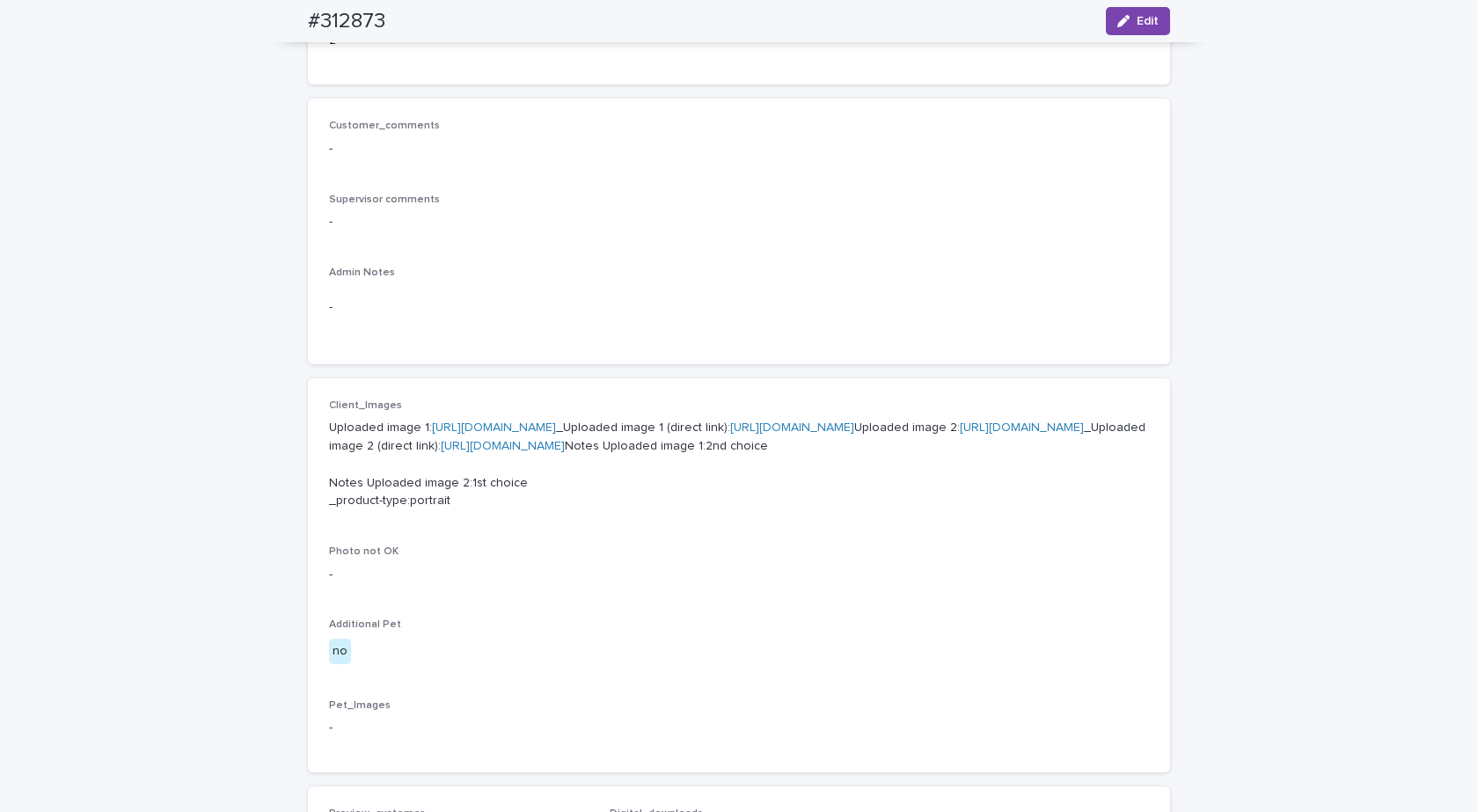
scroll to position [70, 0]
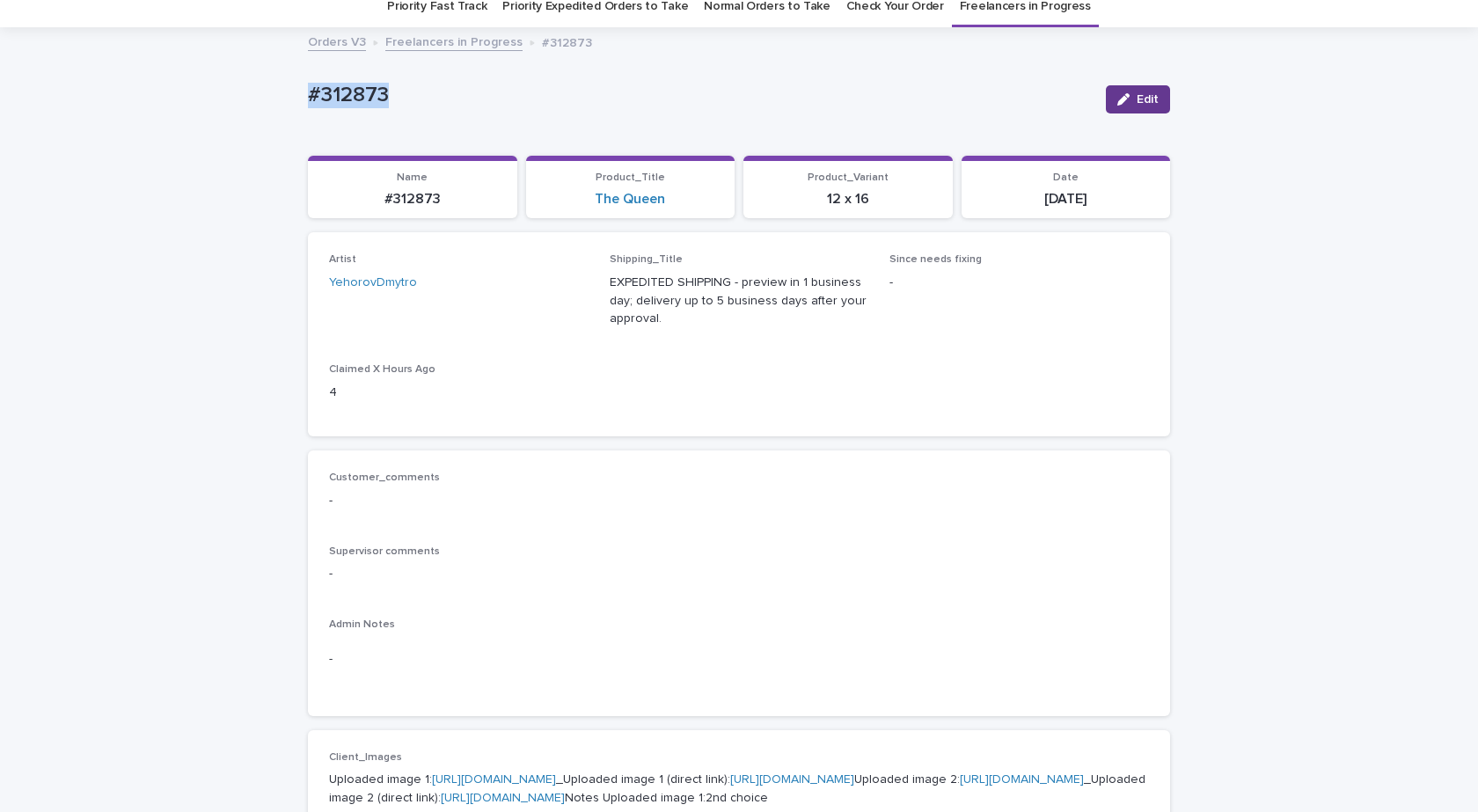
click at [1145, 95] on span "Edit" at bounding box center [1147, 99] width 22 height 13
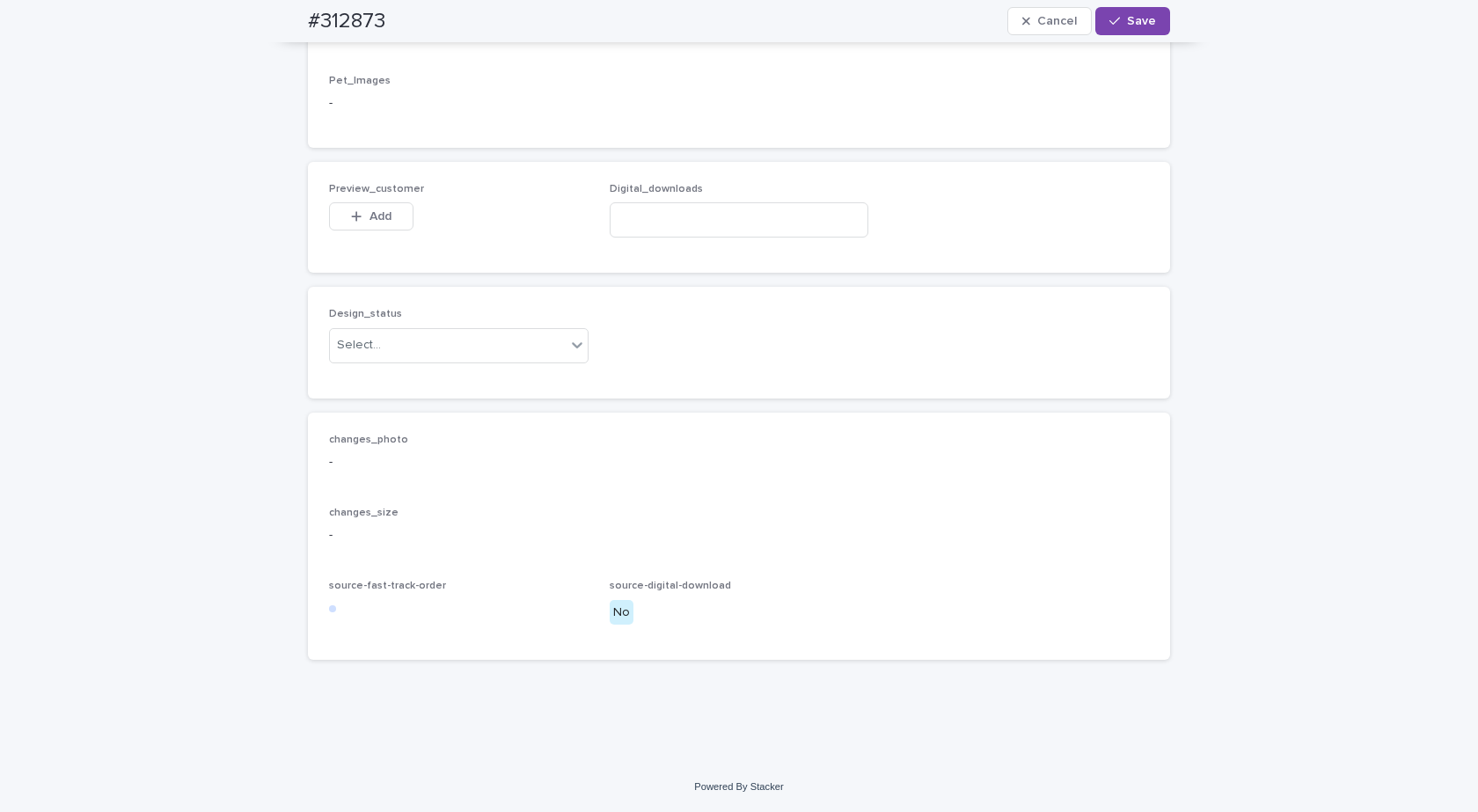
scroll to position [1264, 0]
click at [355, 345] on div "Select..." at bounding box center [359, 345] width 44 height 19
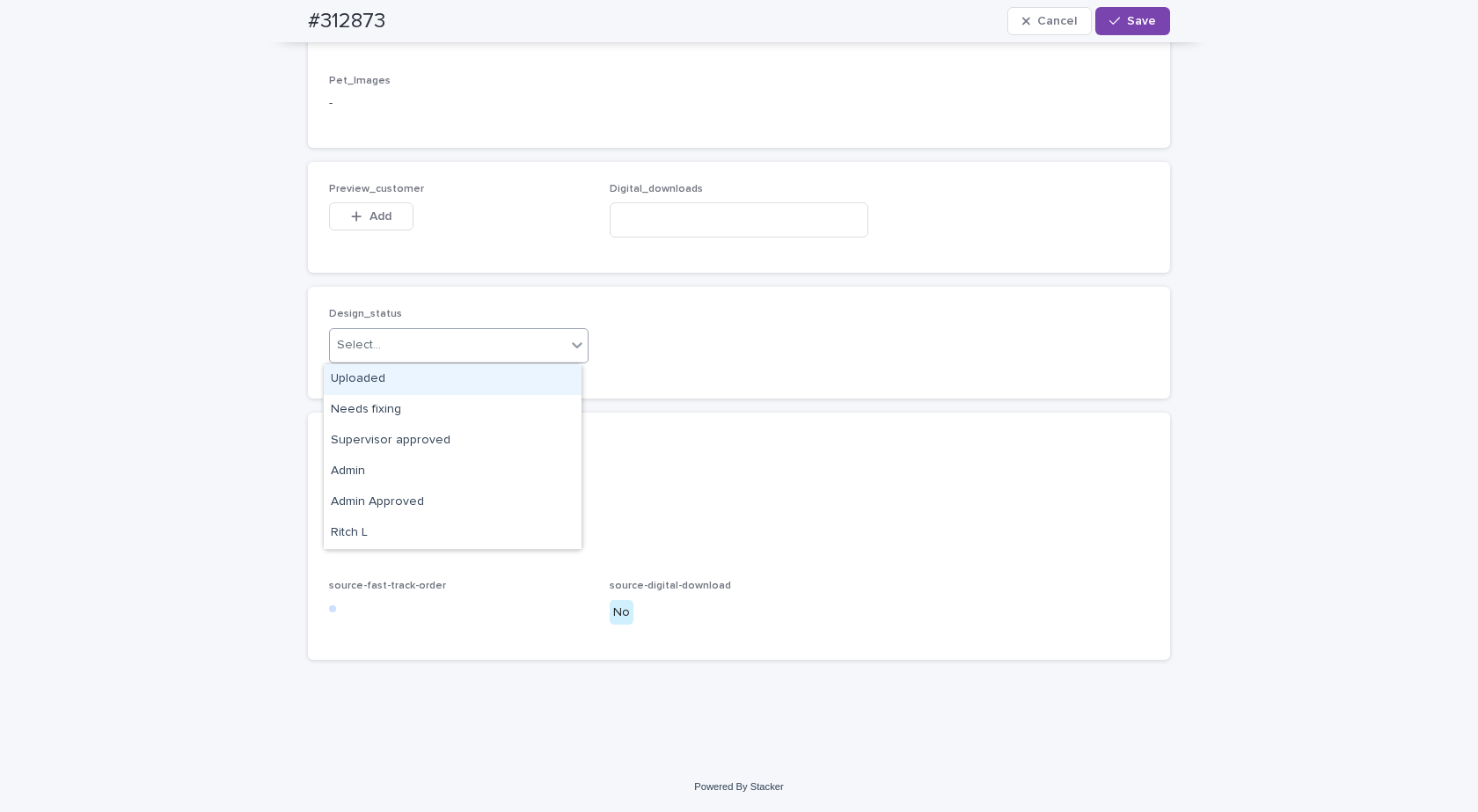
click at [358, 385] on div "Uploaded" at bounding box center [452, 380] width 257 height 31
click at [356, 212] on div "button" at bounding box center [360, 216] width 18 height 13
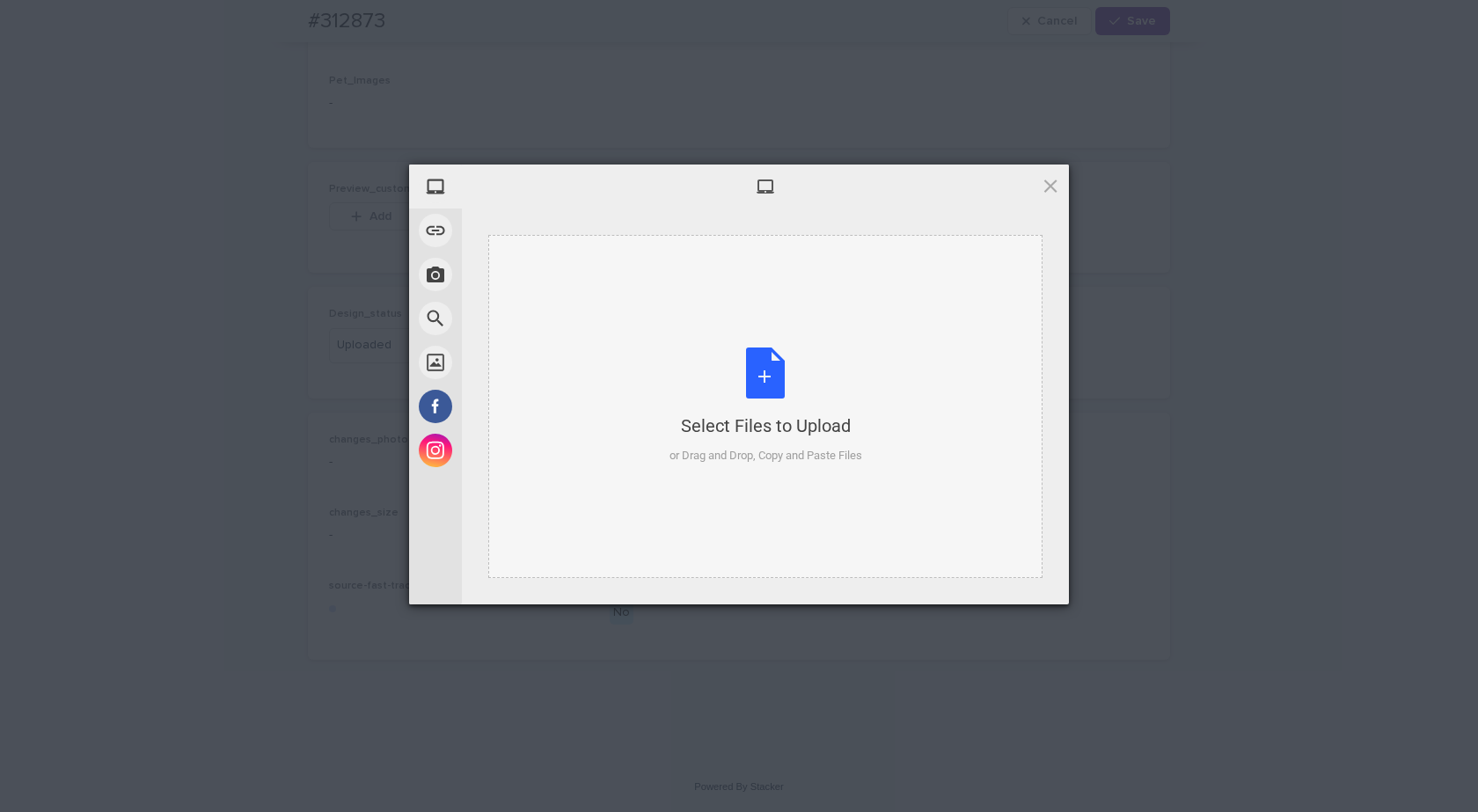
click at [816, 340] on div "Select Files to Upload or Drag and Drop, Copy and Paste Files" at bounding box center [765, 406] width 554 height 343
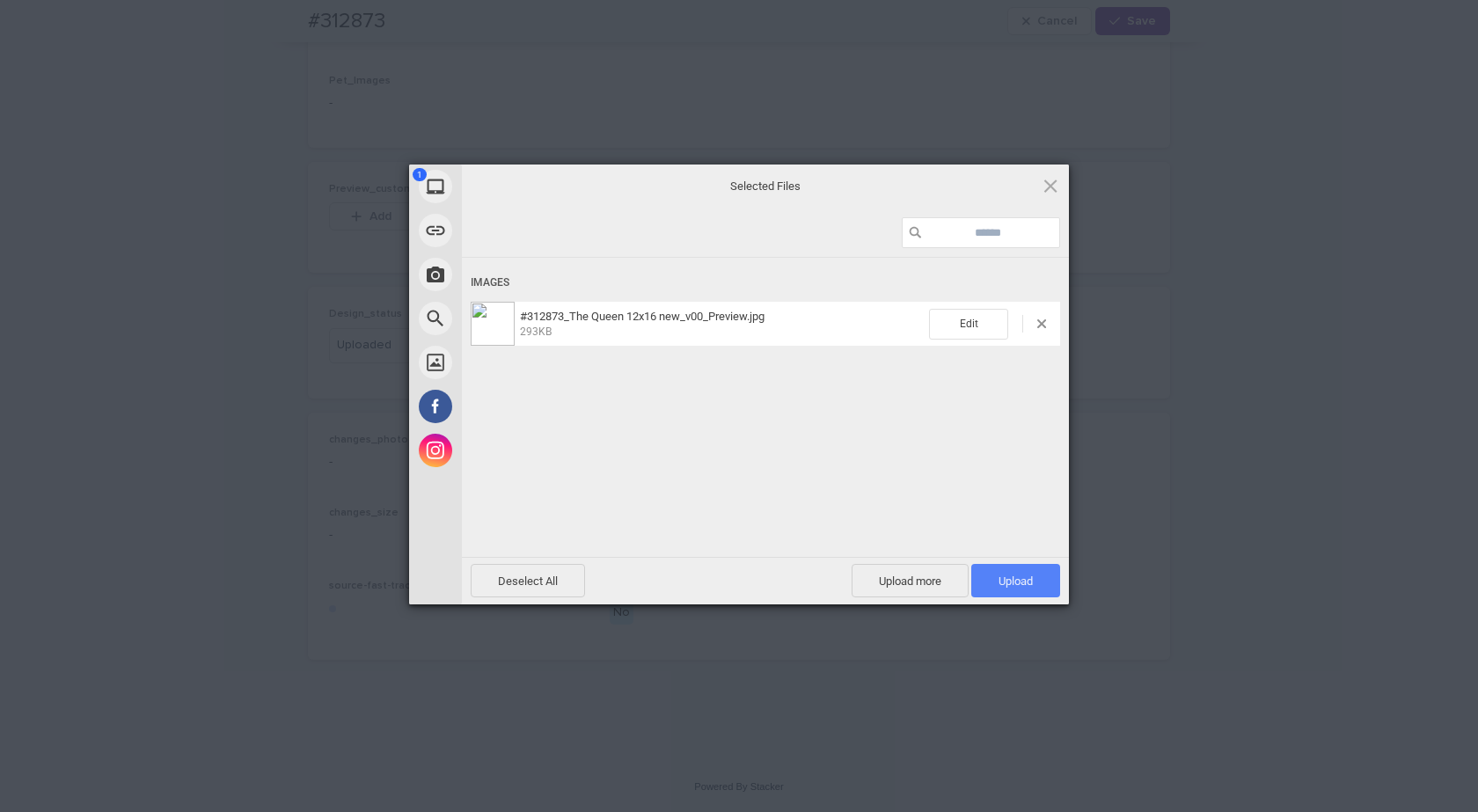
click at [1021, 570] on span "Upload 1" at bounding box center [1015, 580] width 89 height 33
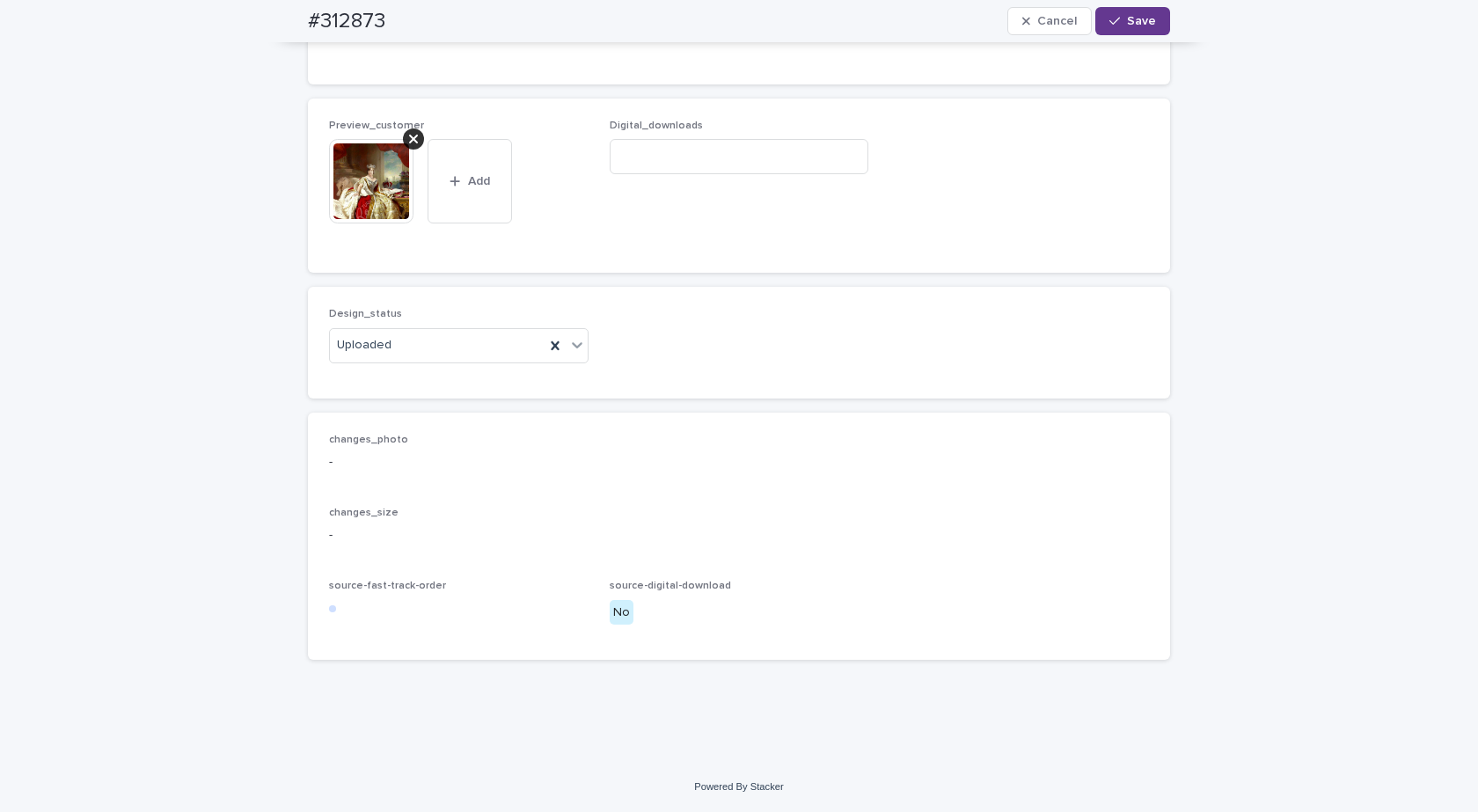
click at [1135, 21] on span "Save" at bounding box center [1142, 20] width 29 height 13
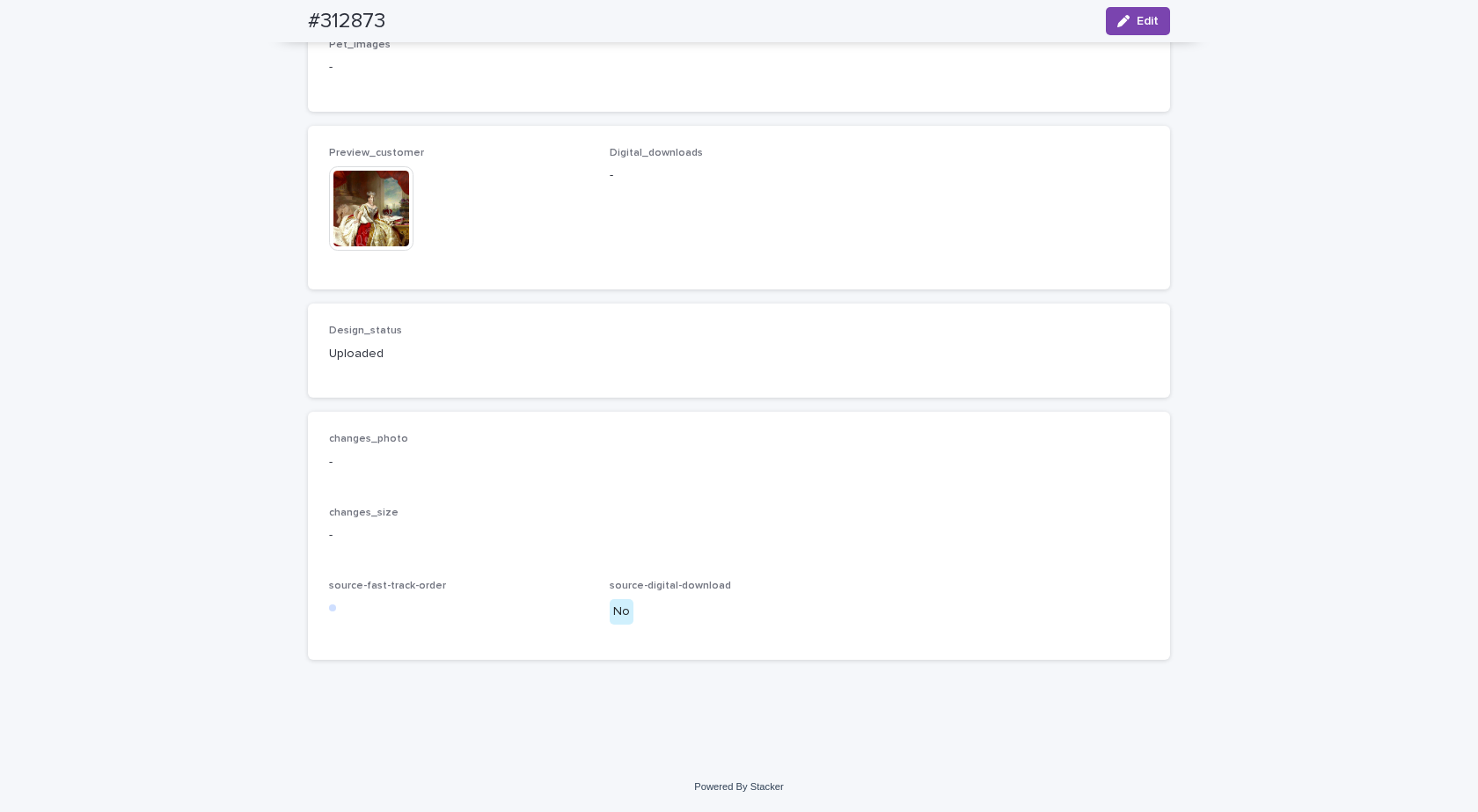
click at [341, 234] on img at bounding box center [370, 209] width 85 height 85
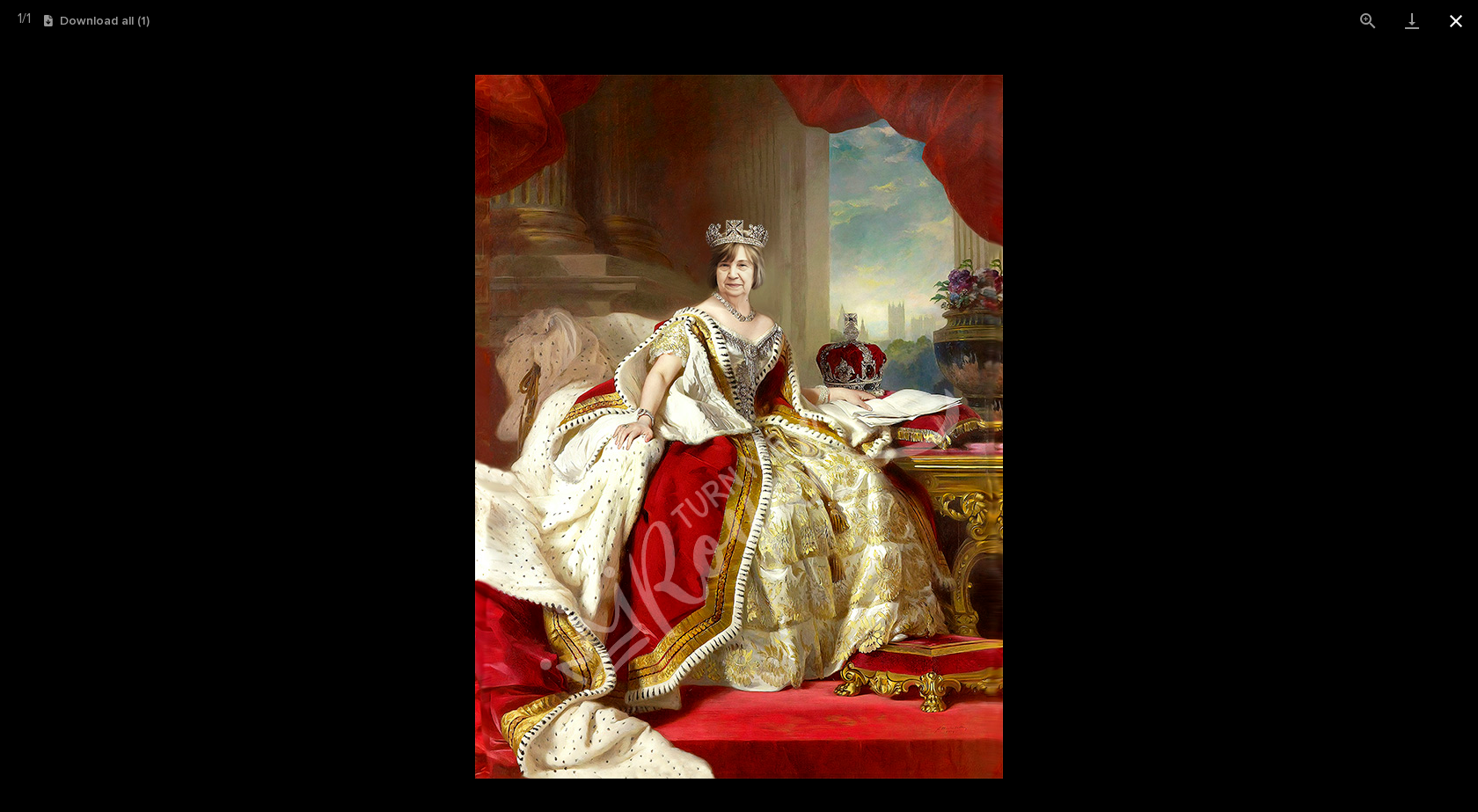
click at [1451, 19] on button "Close gallery" at bounding box center [1456, 20] width 44 height 41
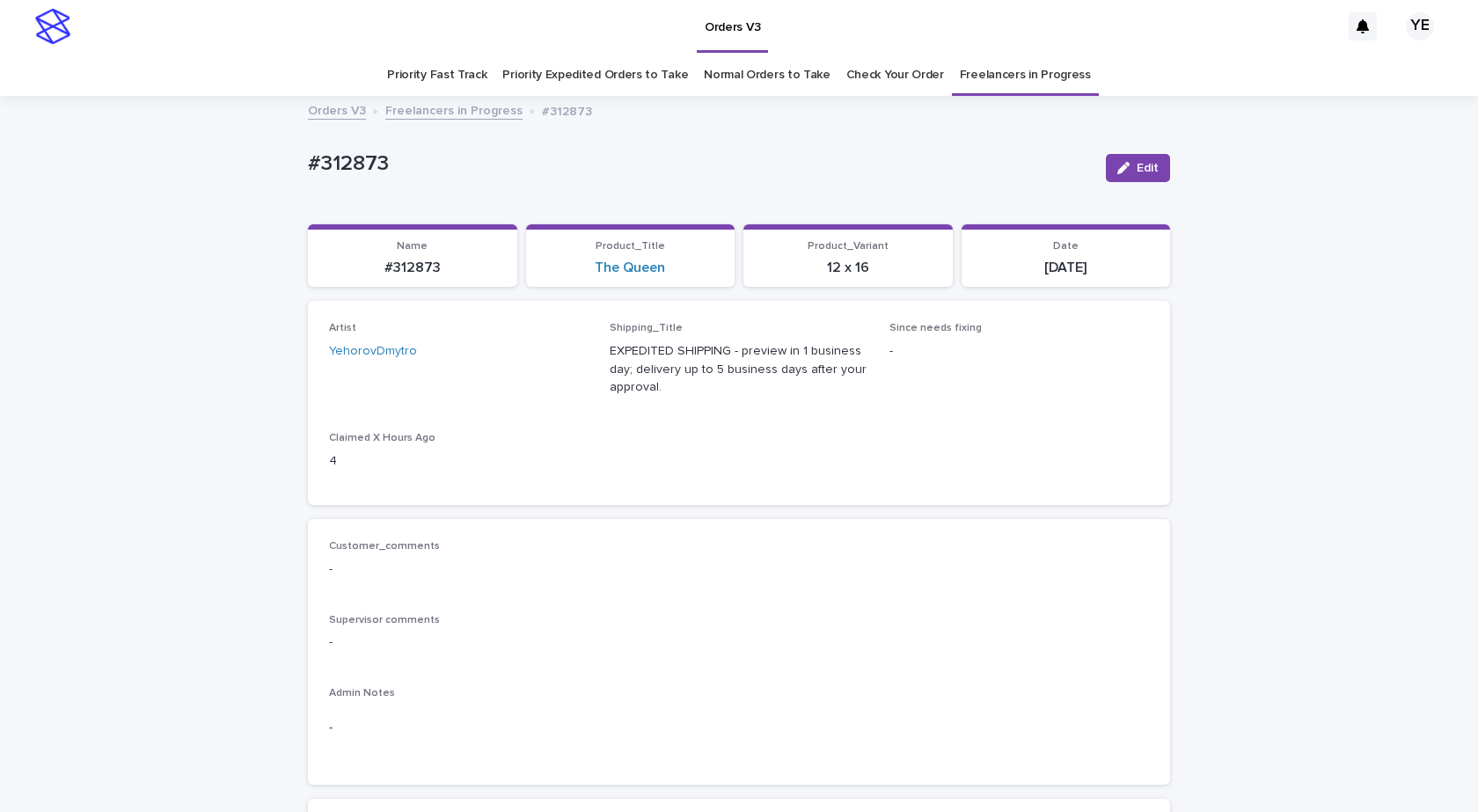
scroll to position [0, 0]
click at [402, 112] on link "Freelancers in Progress" at bounding box center [453, 111] width 137 height 20
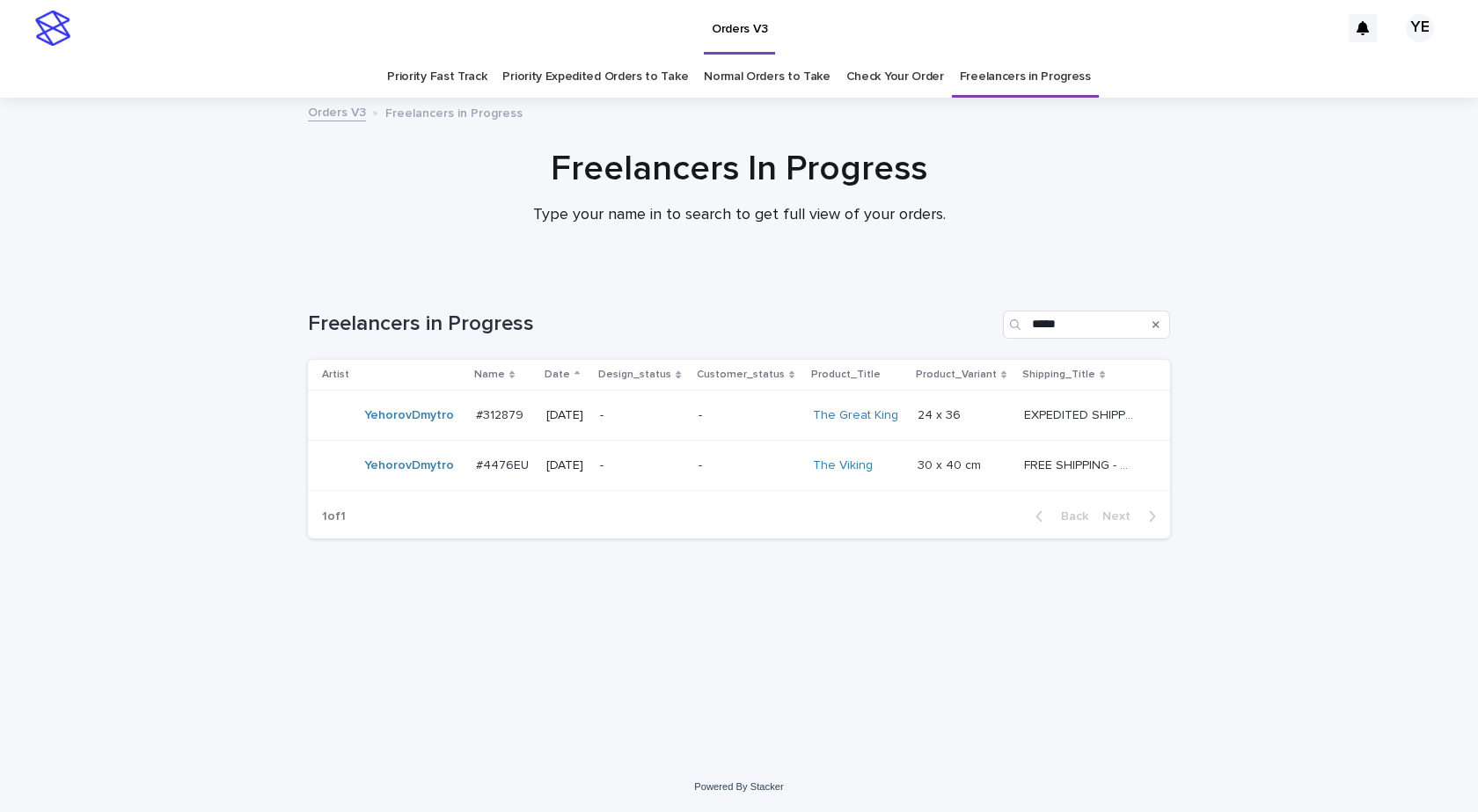
click at [385, 479] on div "YehorovDmytro" at bounding box center [409, 466] width 90 height 29
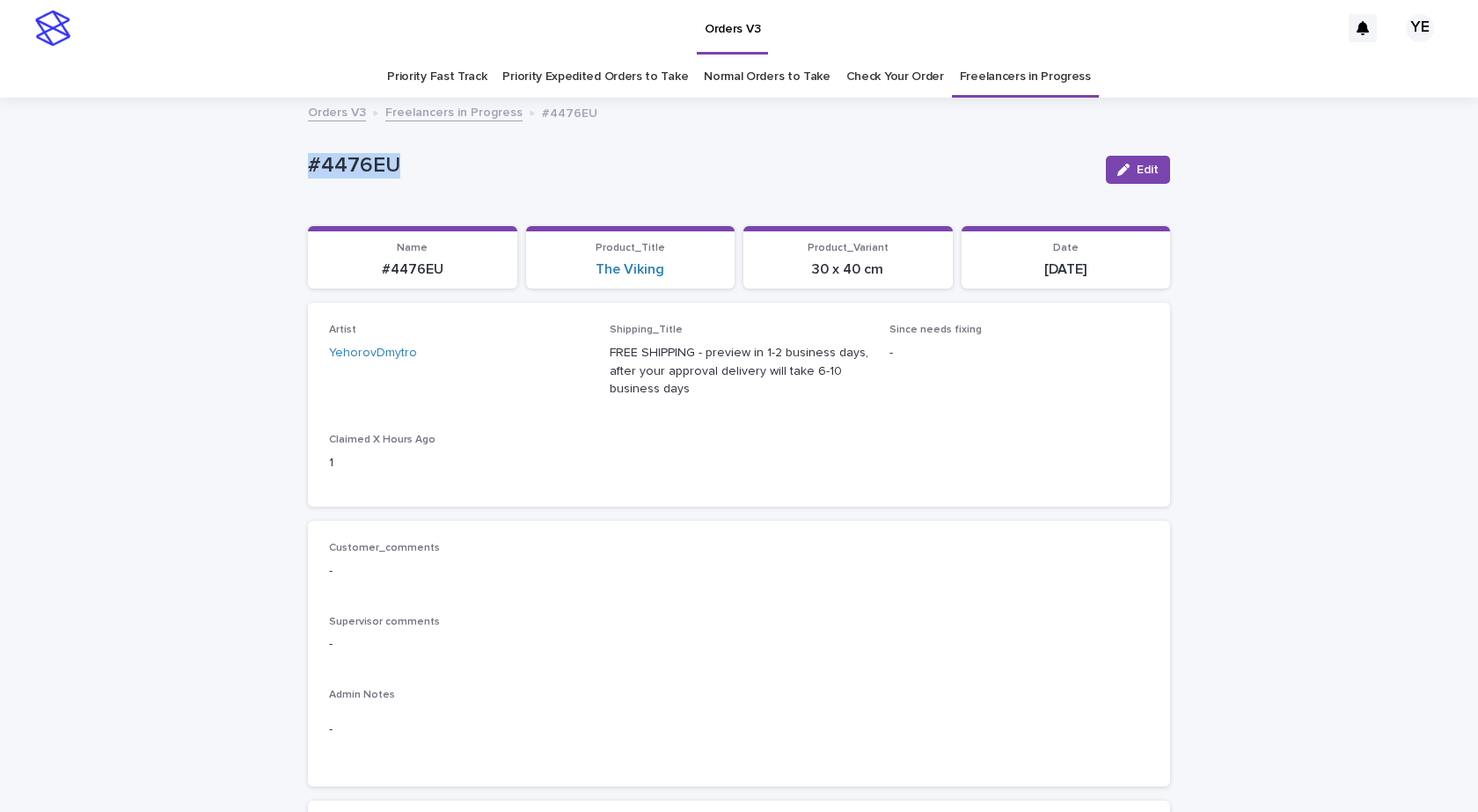
drag, startPoint x: 427, startPoint y: 161, endPoint x: 252, endPoint y: 163, distance: 175.0
copy p "#4476EU"
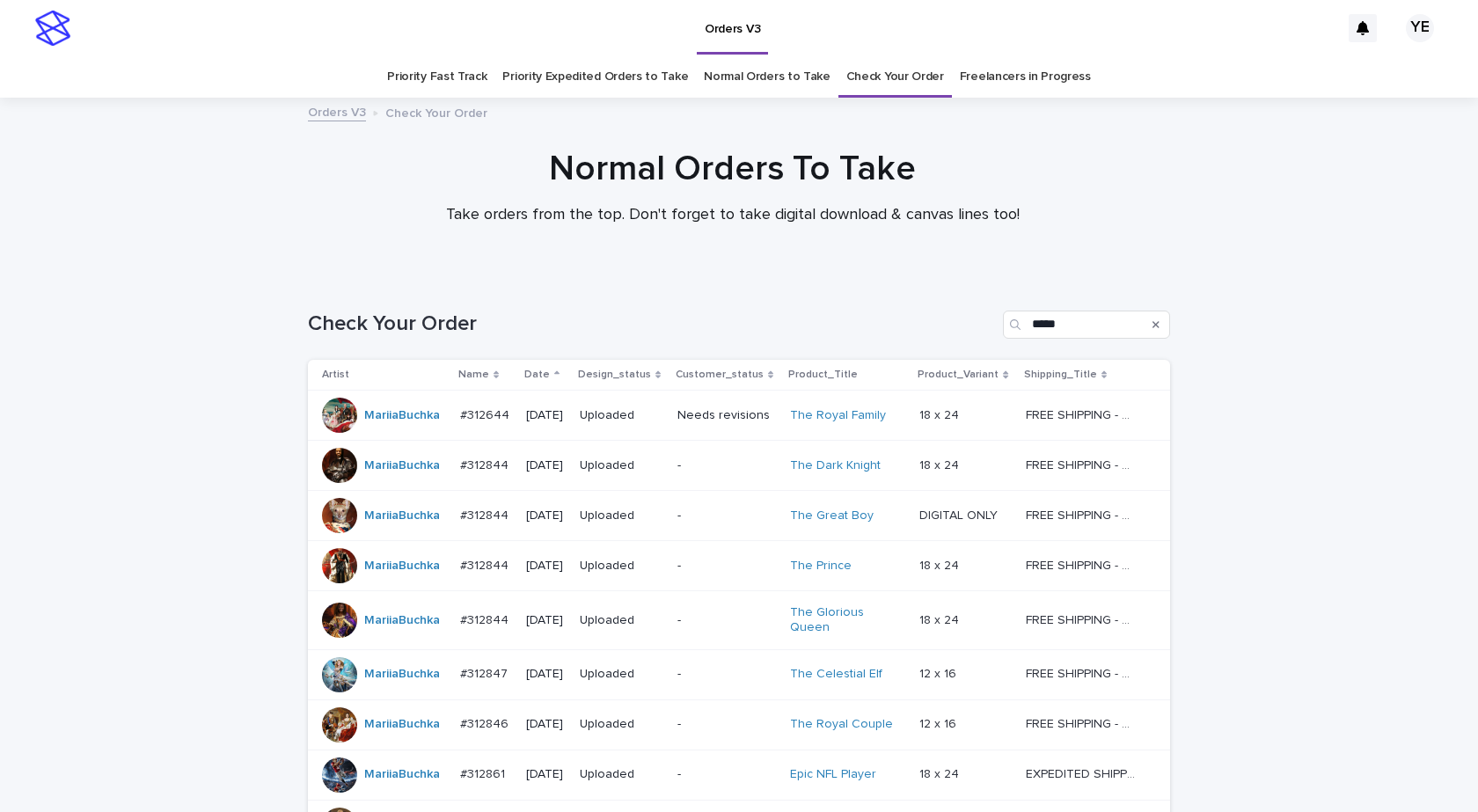
scroll to position [229, 0]
